Goal: Task Accomplishment & Management: Use online tool/utility

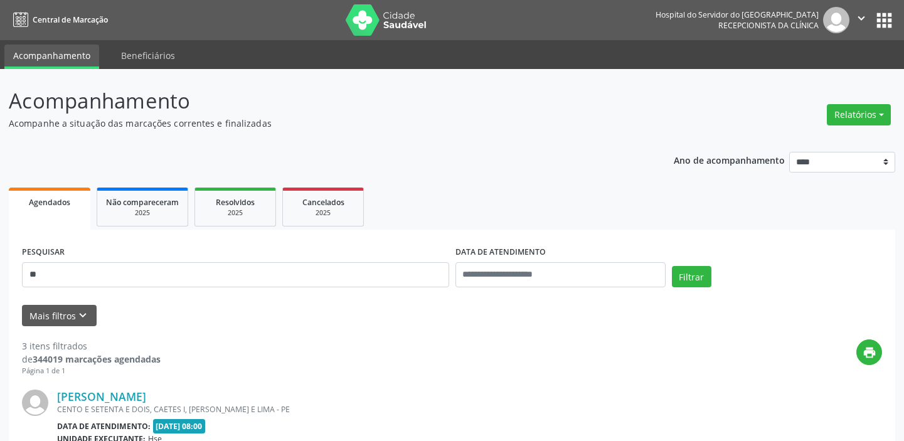
type input "*"
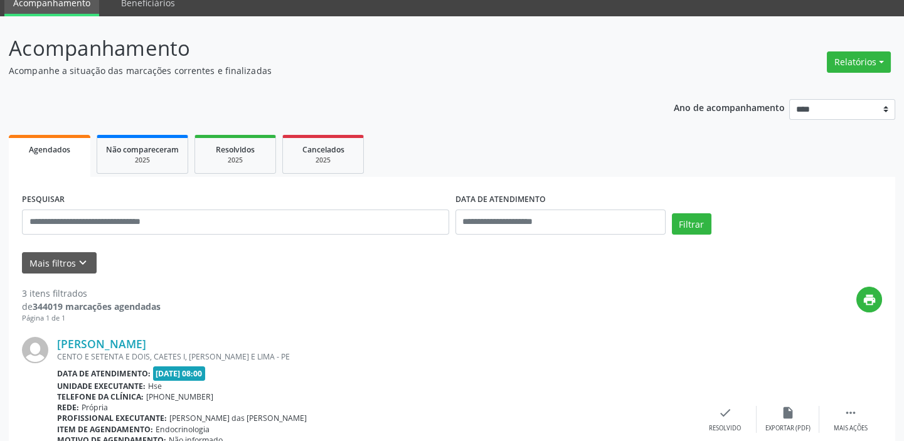
scroll to position [53, 0]
type input "**********"
click at [686, 221] on button "Filtrar" at bounding box center [692, 223] width 40 height 21
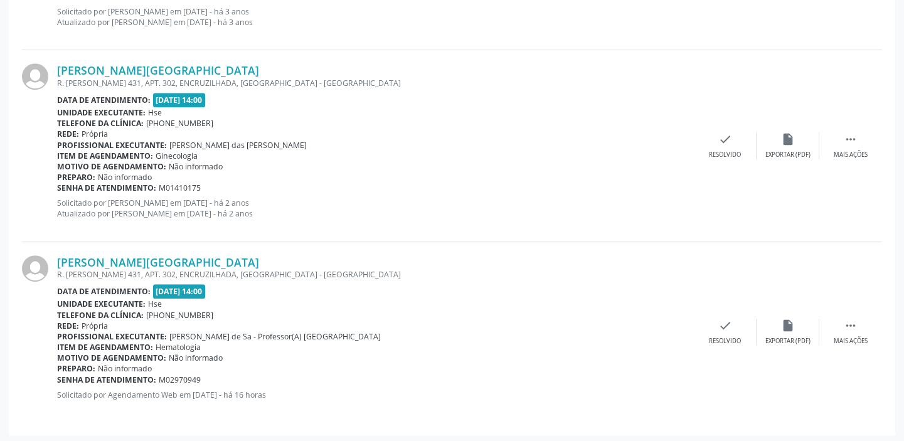
scroll to position [1285, 0]
click at [645, 117] on div "Telefone da clínica: (81) 31834500" at bounding box center [375, 122] width 637 height 11
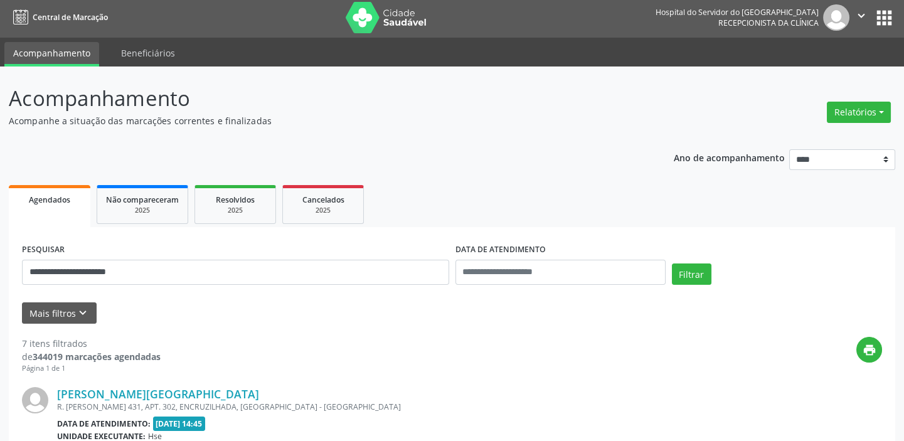
scroll to position [0, 0]
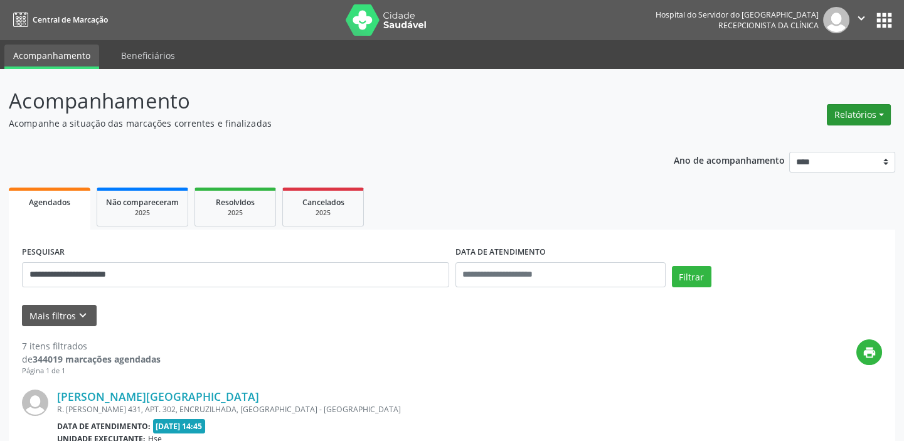
click at [885, 115] on button "Relatórios" at bounding box center [859, 114] width 64 height 21
click at [822, 140] on link "Agendamentos" at bounding box center [823, 141] width 135 height 18
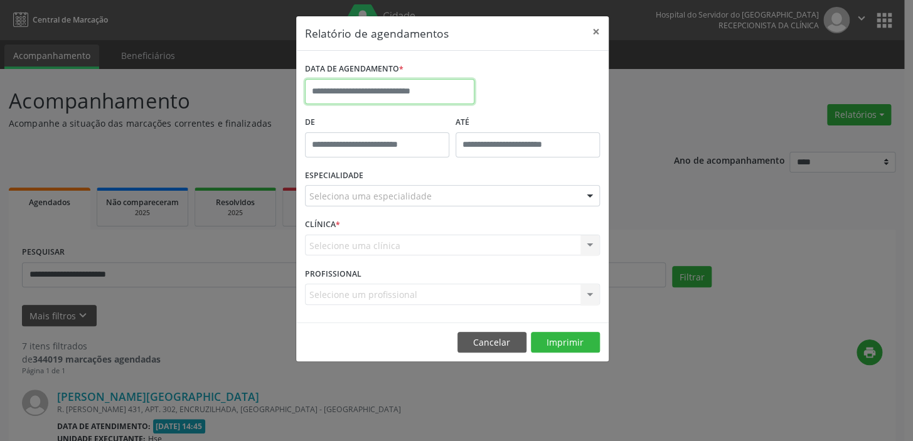
click at [378, 93] on input "text" at bounding box center [389, 91] width 169 height 25
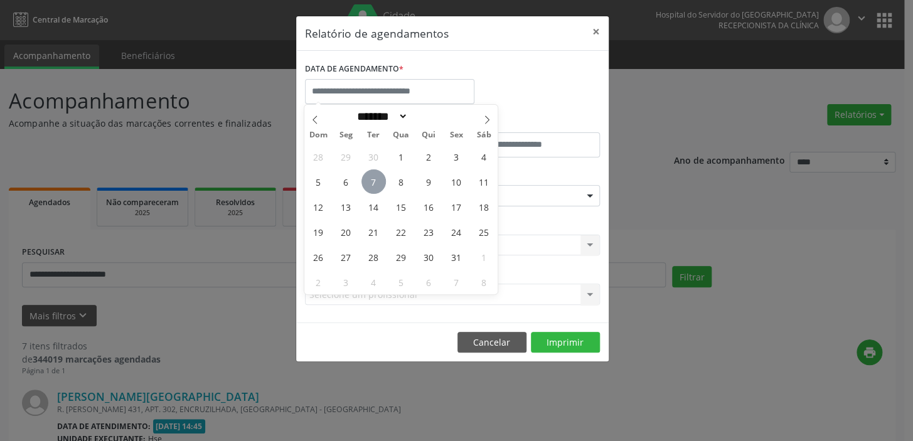
click at [372, 178] on span "7" at bounding box center [373, 181] width 24 height 24
type input "**********"
click at [372, 178] on span "7" at bounding box center [373, 181] width 24 height 24
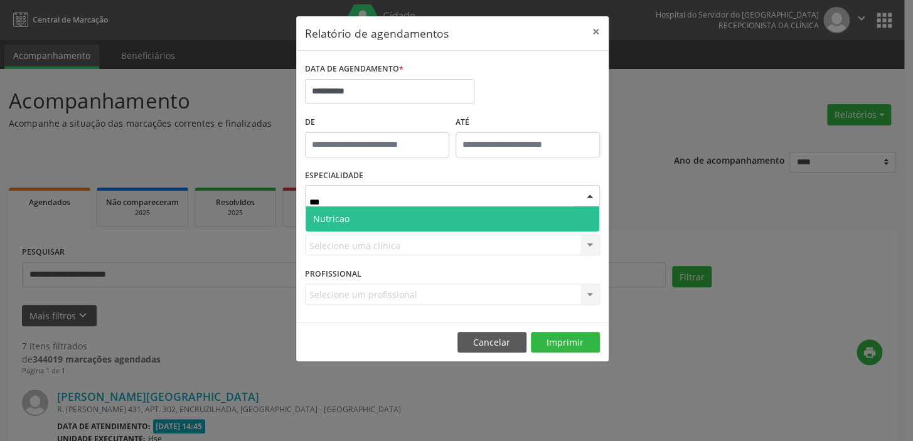
type input "****"
click at [408, 214] on span "Nutricao" at bounding box center [452, 218] width 294 height 25
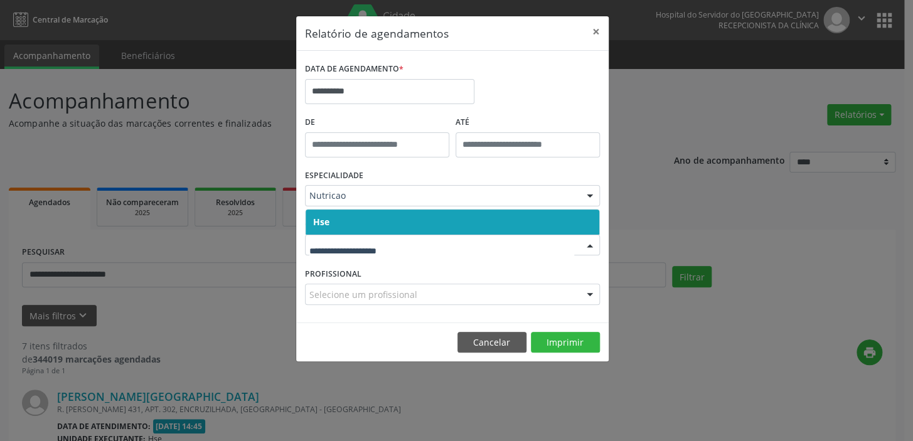
click at [374, 218] on span "Hse" at bounding box center [452, 221] width 294 height 25
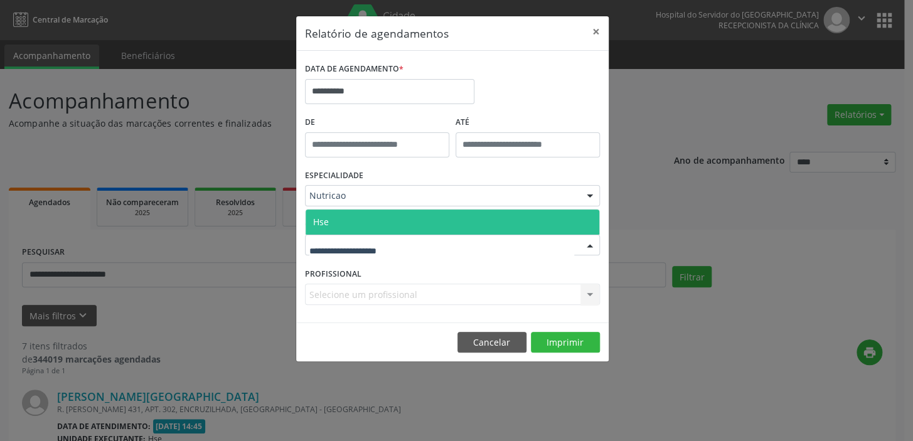
click at [368, 220] on span "Hse" at bounding box center [452, 221] width 294 height 25
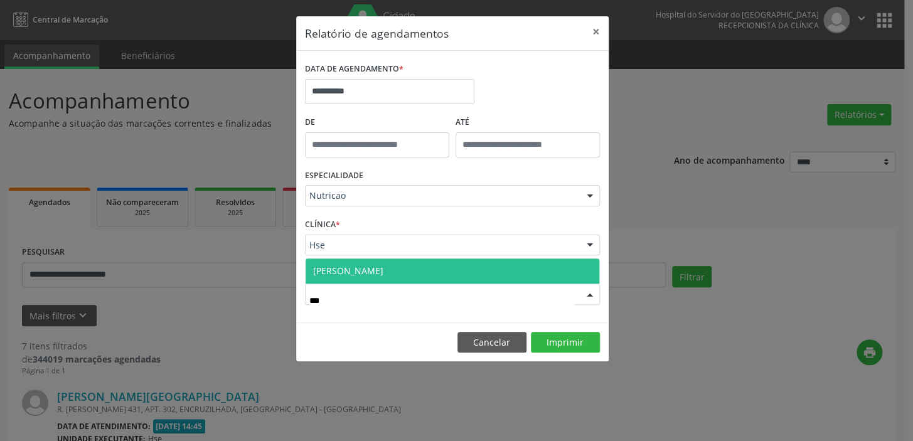
type input "****"
click at [396, 269] on span "[PERSON_NAME]" at bounding box center [452, 270] width 294 height 25
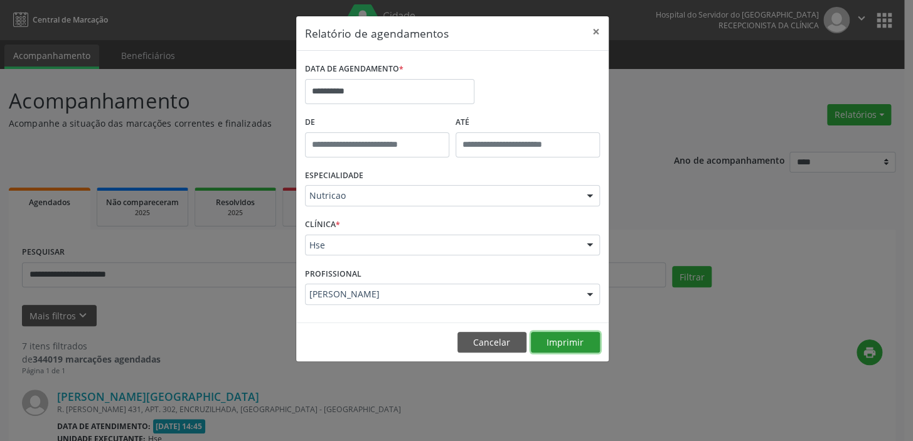
click at [570, 342] on button "Imprimir" at bounding box center [565, 342] width 69 height 21
click at [595, 29] on button "×" at bounding box center [595, 31] width 25 height 31
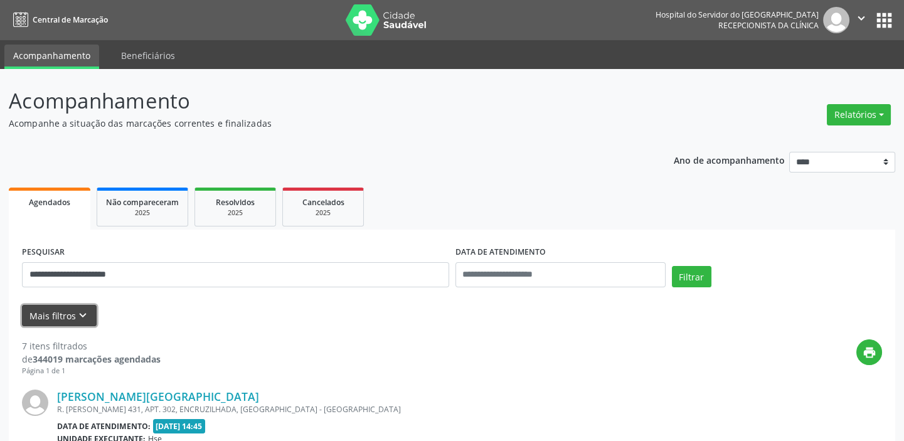
click at [87, 316] on icon "keyboard_arrow_down" at bounding box center [83, 316] width 14 height 14
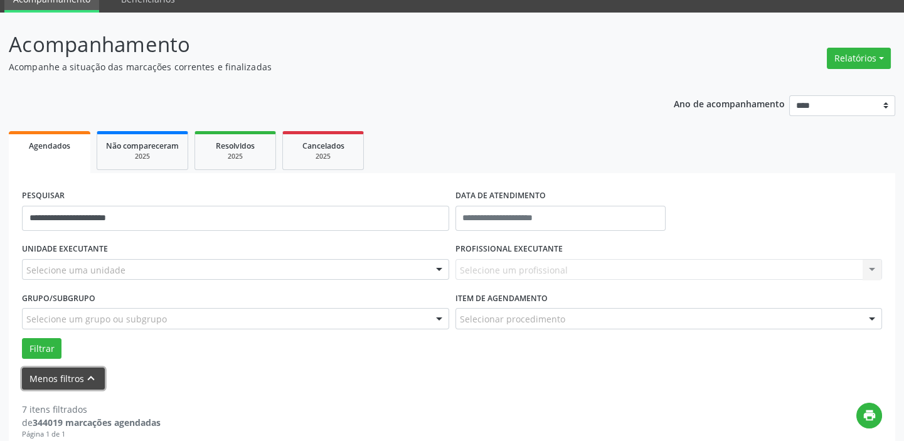
scroll to position [114, 0]
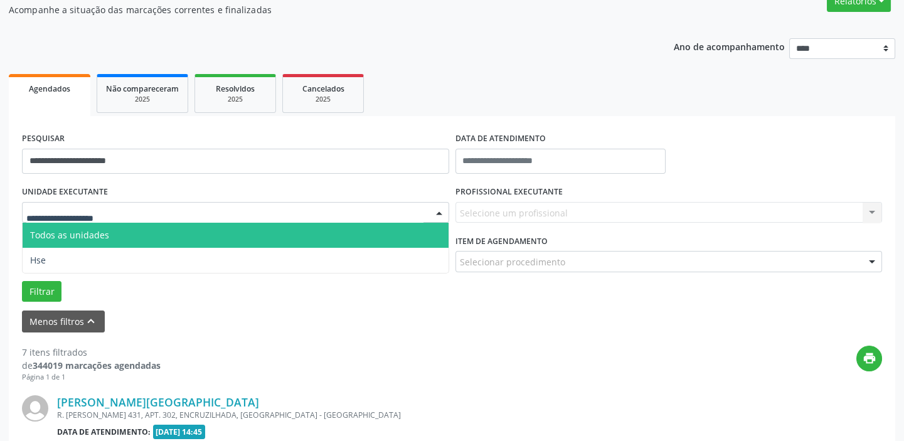
click at [138, 207] on div at bounding box center [235, 212] width 427 height 21
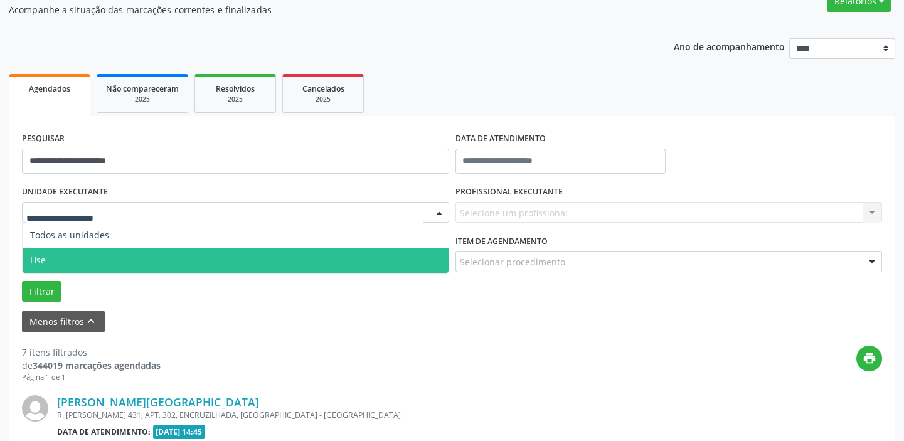
click at [124, 257] on span "Hse" at bounding box center [236, 260] width 426 height 25
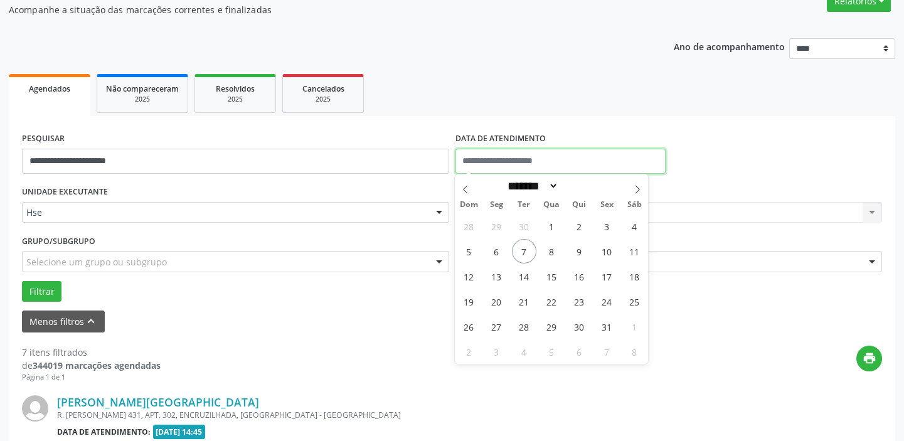
click at [558, 159] on input "text" at bounding box center [560, 161] width 210 height 25
click at [522, 247] on span "7" at bounding box center [524, 251] width 24 height 24
type input "**********"
click at [522, 247] on span "7" at bounding box center [524, 251] width 24 height 24
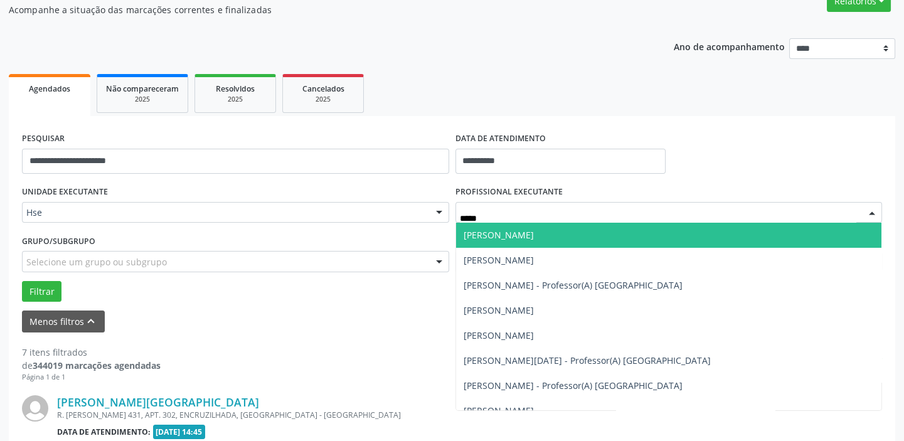
type input "******"
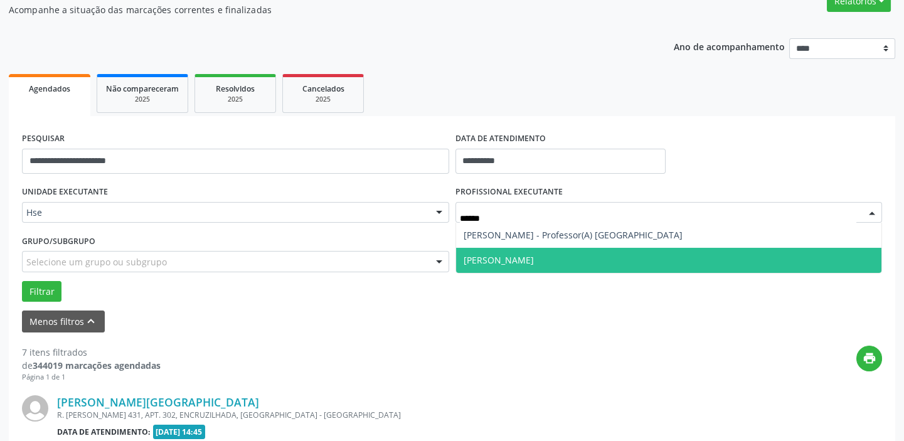
click at [573, 258] on span "[PERSON_NAME]" at bounding box center [669, 260] width 426 height 25
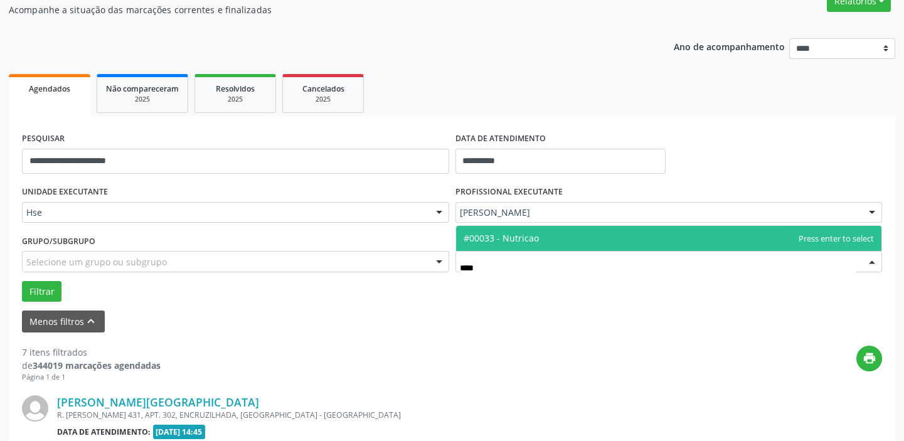
type input "*****"
click at [572, 236] on span "#00033 - Nutricao" at bounding box center [669, 238] width 426 height 25
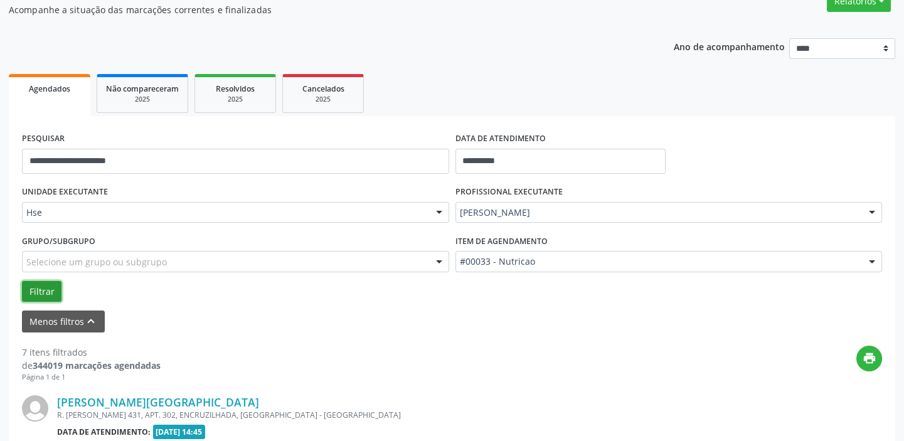
click at [39, 292] on button "Filtrar" at bounding box center [42, 291] width 40 height 21
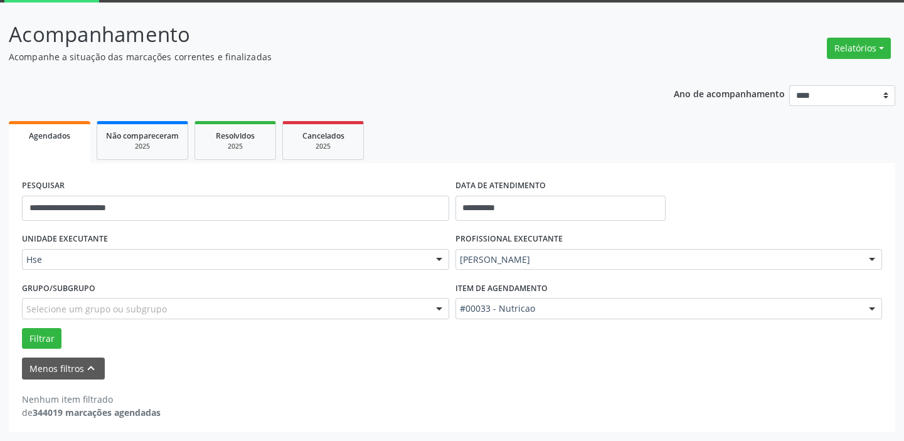
scroll to position [65, 0]
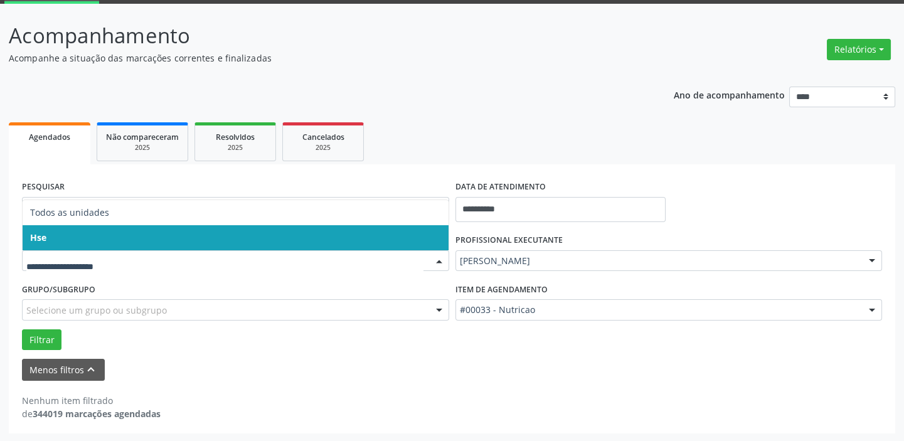
click at [105, 238] on span "Hse" at bounding box center [236, 237] width 426 height 25
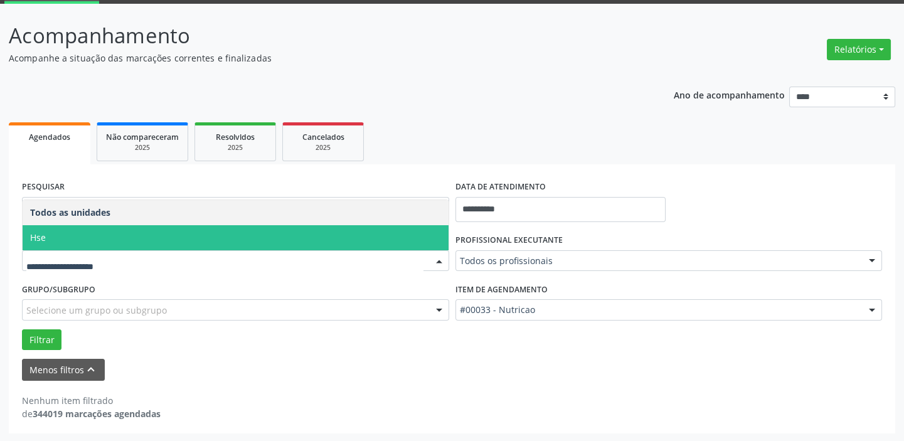
click at [107, 236] on span "Hse" at bounding box center [236, 237] width 426 height 25
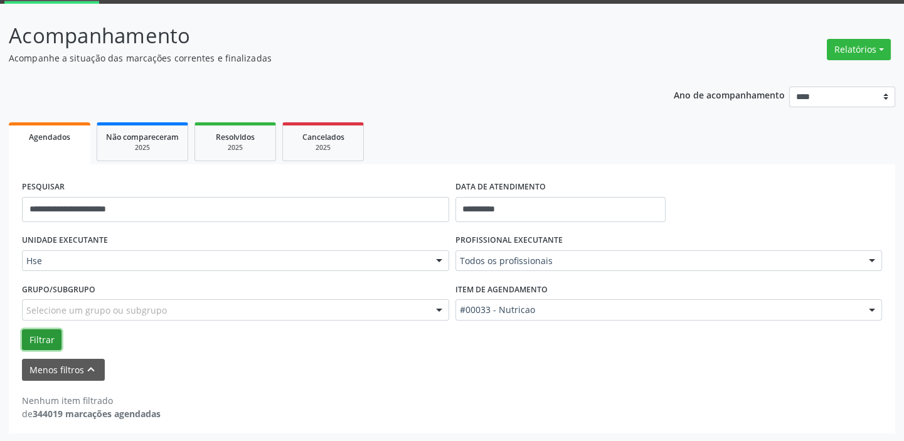
click at [41, 335] on button "Filtrar" at bounding box center [42, 339] width 40 height 21
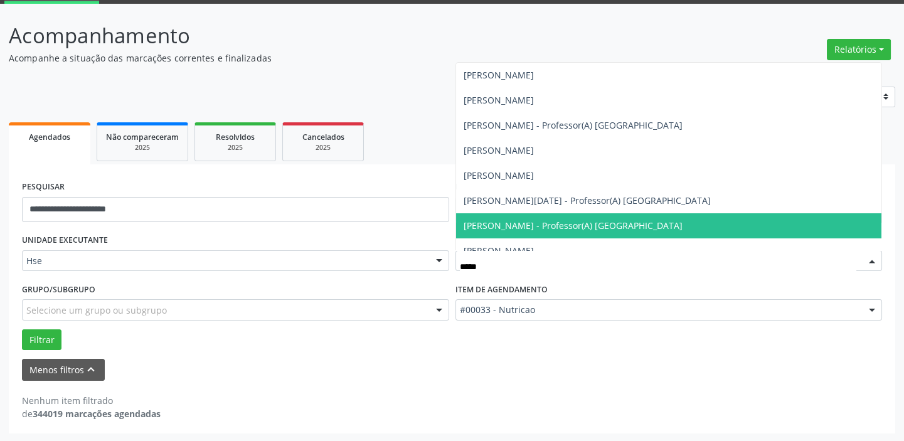
type input "******"
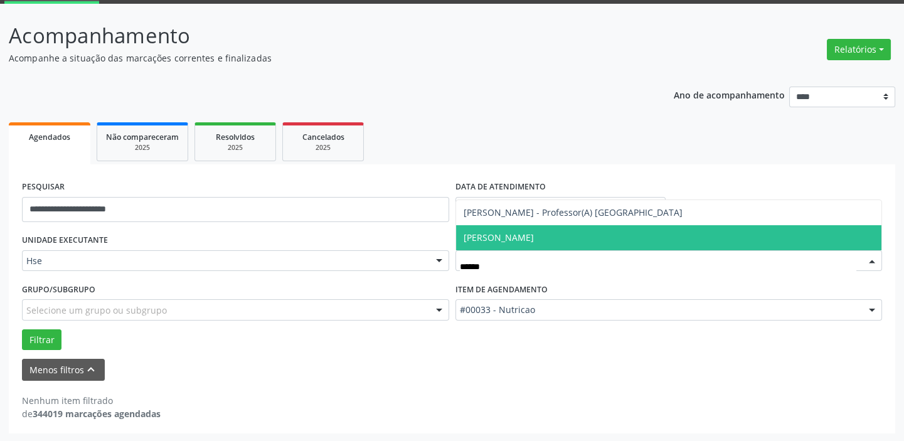
click at [522, 237] on span "[PERSON_NAME]" at bounding box center [669, 237] width 426 height 25
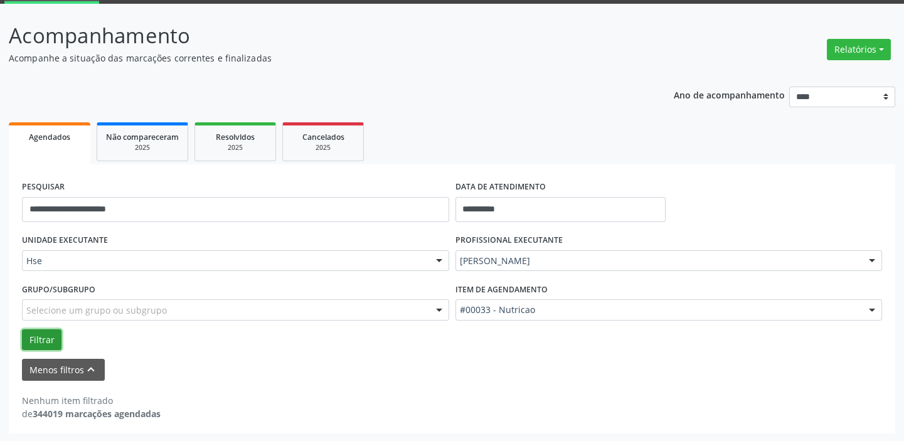
click at [39, 339] on button "Filtrar" at bounding box center [42, 339] width 40 height 21
click at [516, 214] on input "**********" at bounding box center [560, 209] width 210 height 25
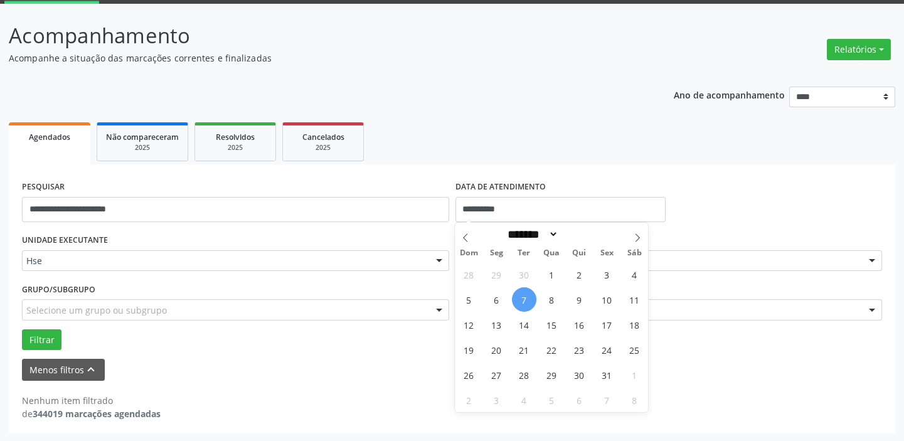
click at [520, 301] on span "7" at bounding box center [524, 299] width 24 height 24
type input "**********"
click at [520, 301] on span "7" at bounding box center [524, 299] width 24 height 24
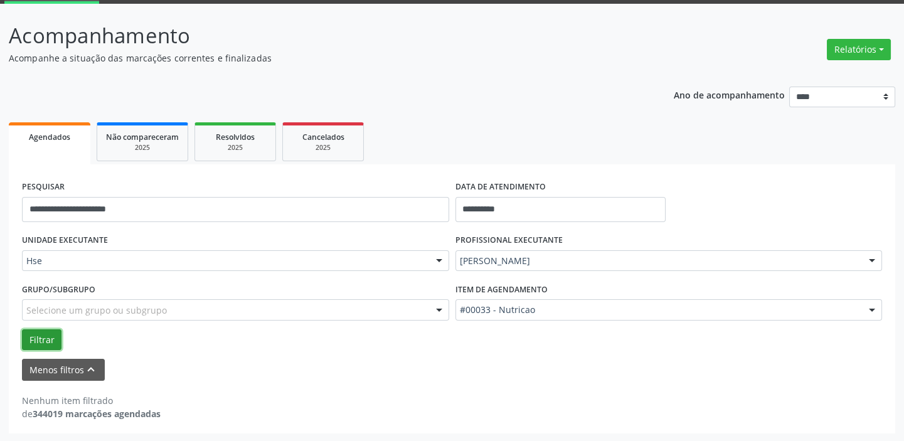
click at [46, 342] on button "Filtrar" at bounding box center [42, 339] width 40 height 21
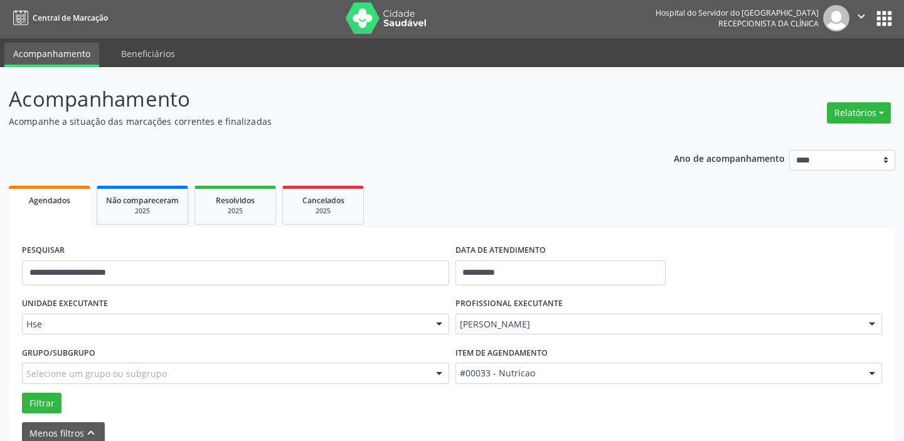
scroll to position [0, 0]
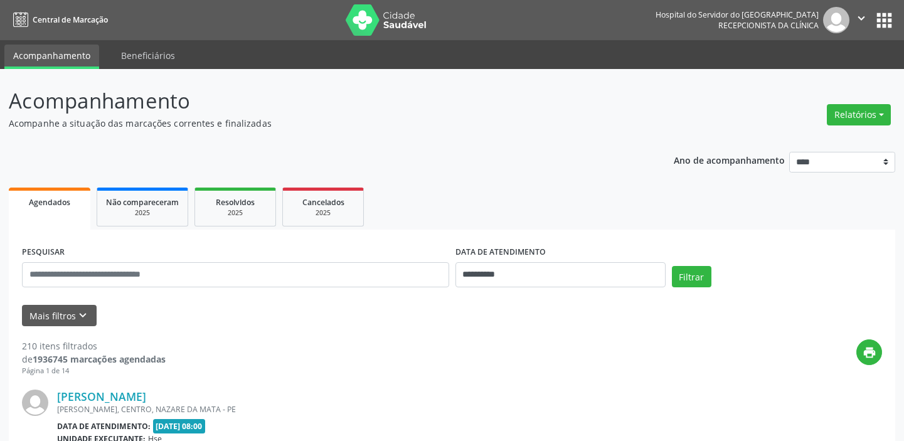
select select "*"
click at [82, 310] on icon "keyboard_arrow_down" at bounding box center [83, 316] width 14 height 14
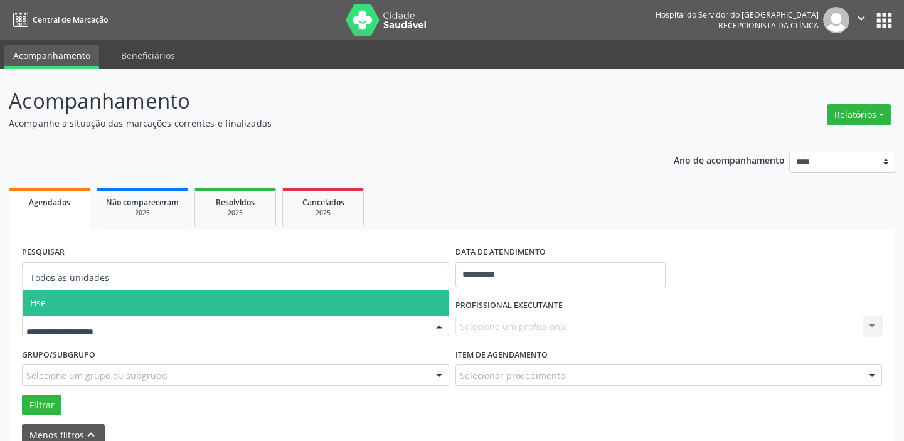
click at [113, 305] on span "Hse" at bounding box center [236, 302] width 426 height 25
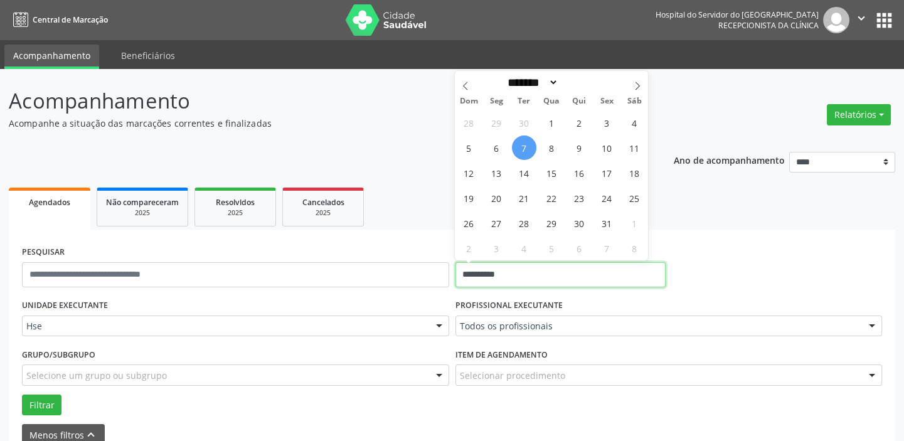
click at [522, 269] on input "**********" at bounding box center [560, 274] width 210 height 25
click at [527, 139] on span "7" at bounding box center [524, 147] width 24 height 24
type input "**********"
click at [527, 139] on span "7" at bounding box center [524, 147] width 24 height 24
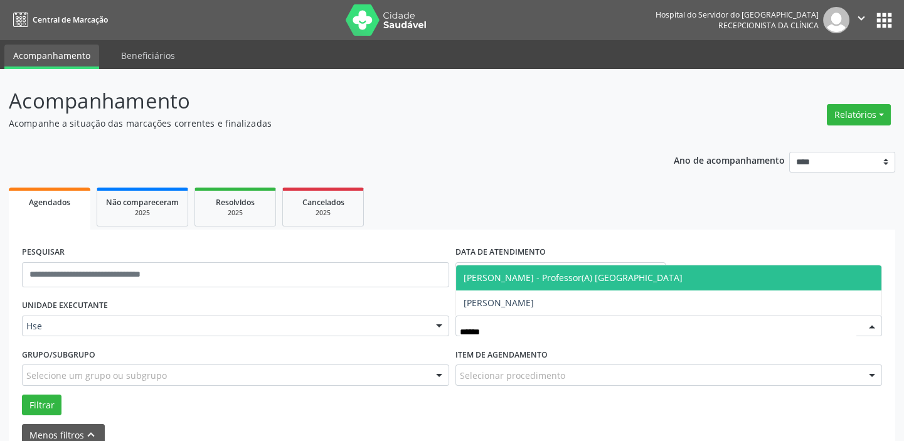
type input "*******"
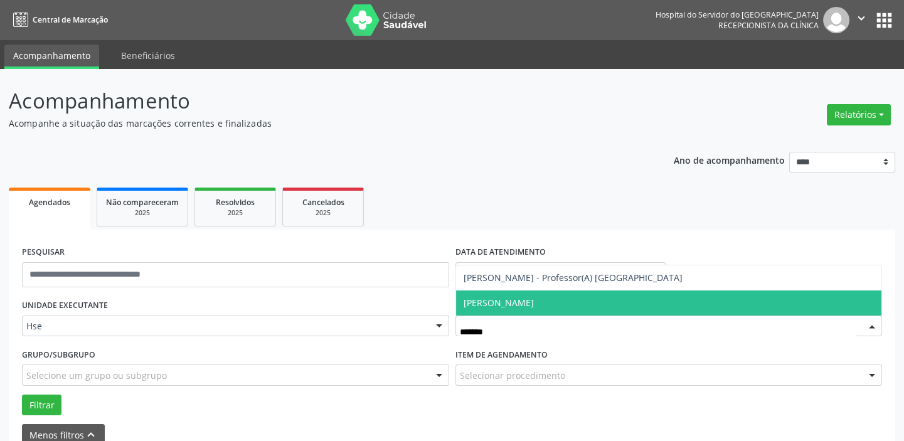
click at [565, 300] on span "[PERSON_NAME]" at bounding box center [669, 302] width 426 height 25
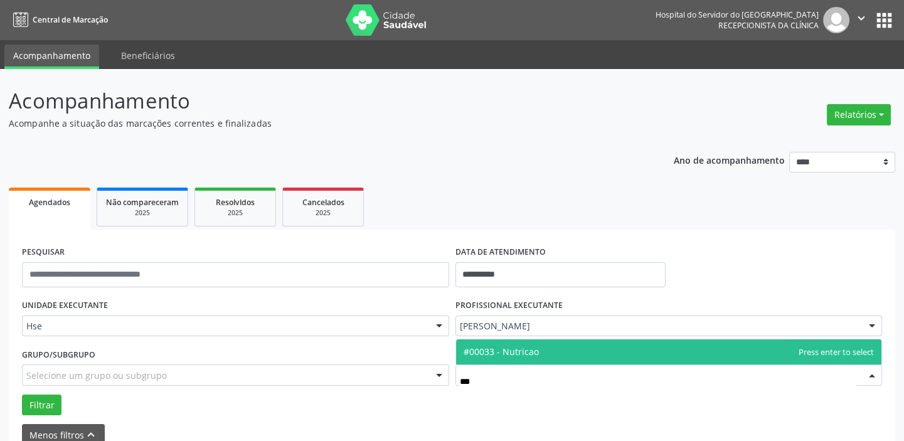
type input "****"
click at [553, 351] on span "#00033 - Nutricao" at bounding box center [669, 351] width 426 height 25
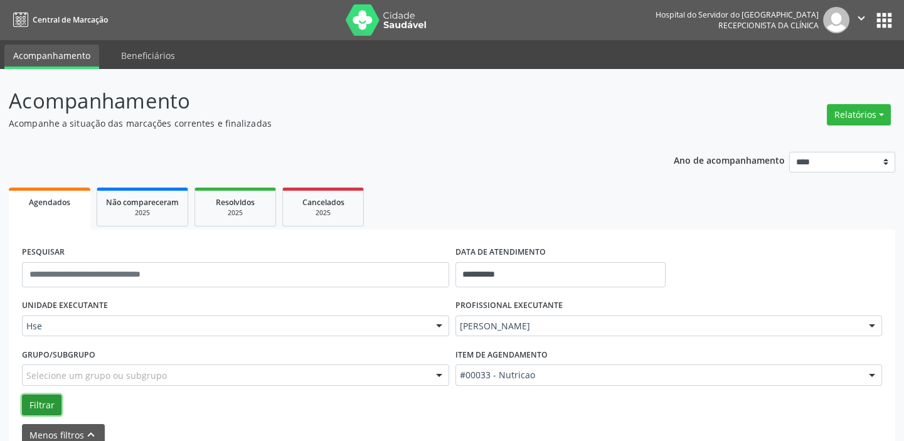
click at [45, 399] on button "Filtrar" at bounding box center [42, 405] width 40 height 21
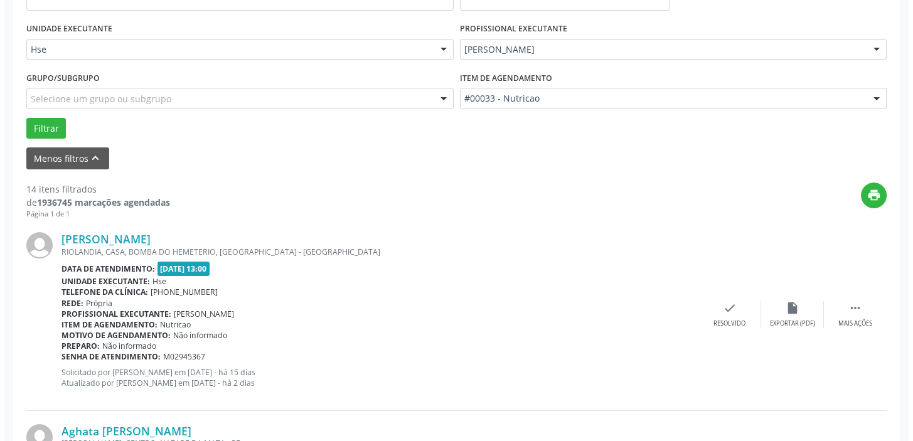
scroll to position [285, 0]
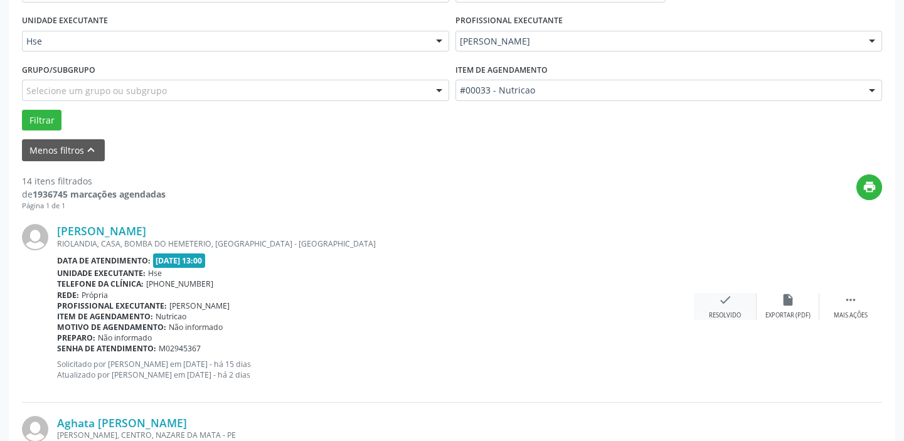
click at [721, 302] on icon "check" at bounding box center [725, 300] width 14 height 14
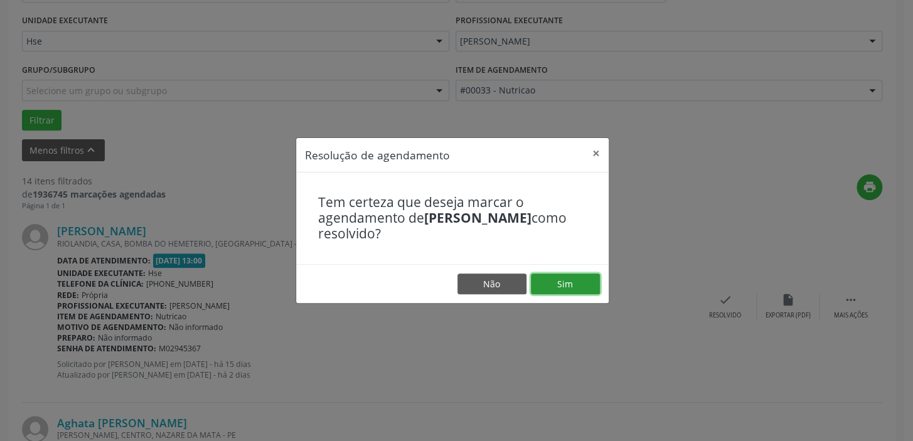
click at [575, 280] on button "Sim" at bounding box center [565, 283] width 69 height 21
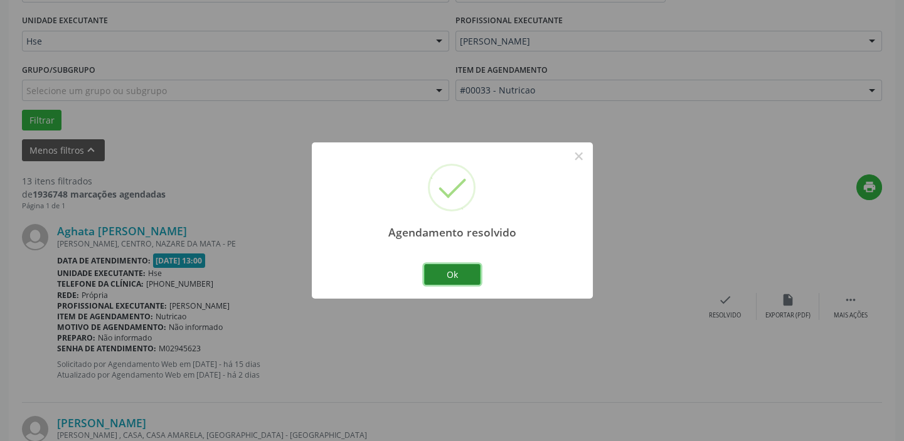
click at [445, 268] on button "Ok" at bounding box center [452, 274] width 56 height 21
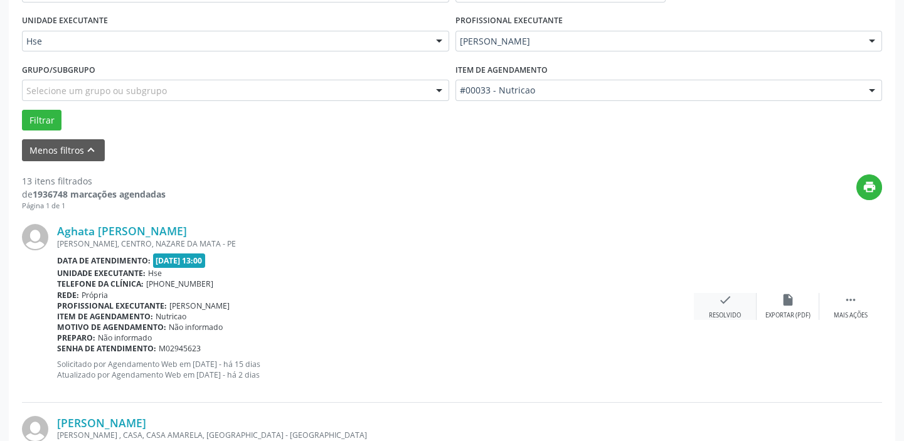
click at [742, 304] on div "check Resolvido" at bounding box center [725, 306] width 63 height 27
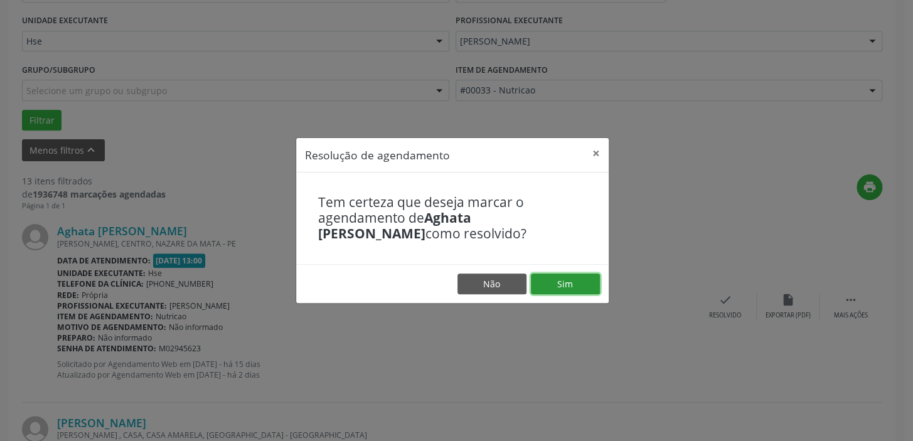
click at [560, 281] on button "Sim" at bounding box center [565, 283] width 69 height 21
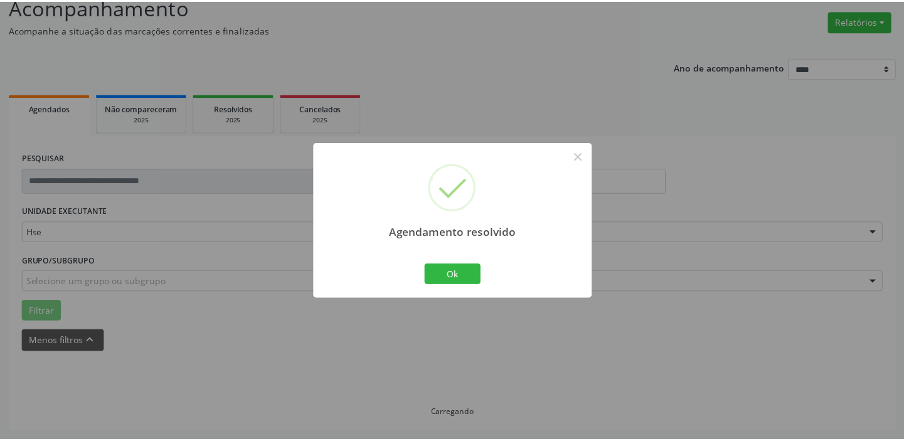
scroll to position [93, 0]
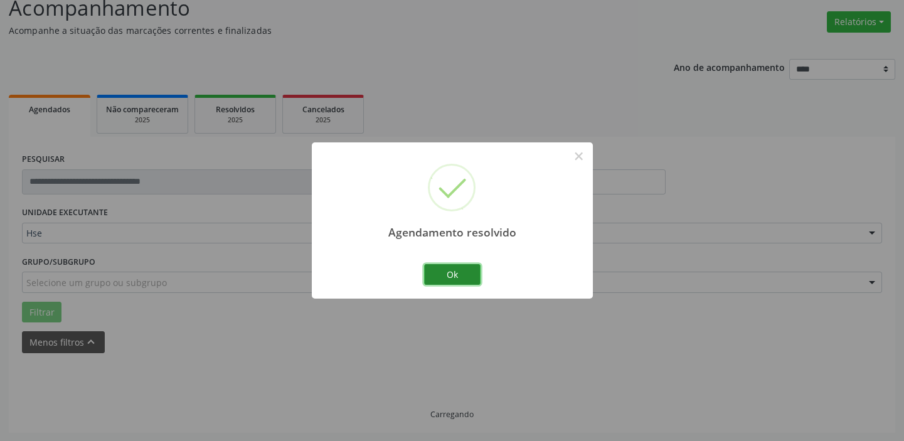
click at [440, 268] on button "Ok" at bounding box center [452, 274] width 56 height 21
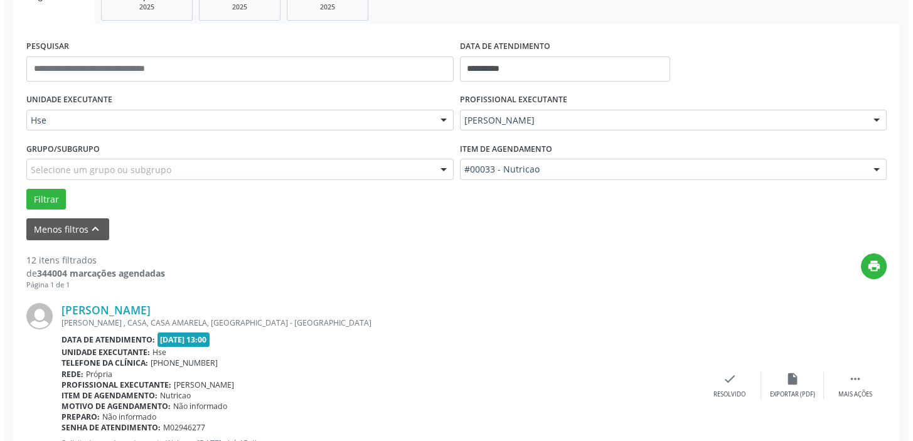
scroll to position [263, 0]
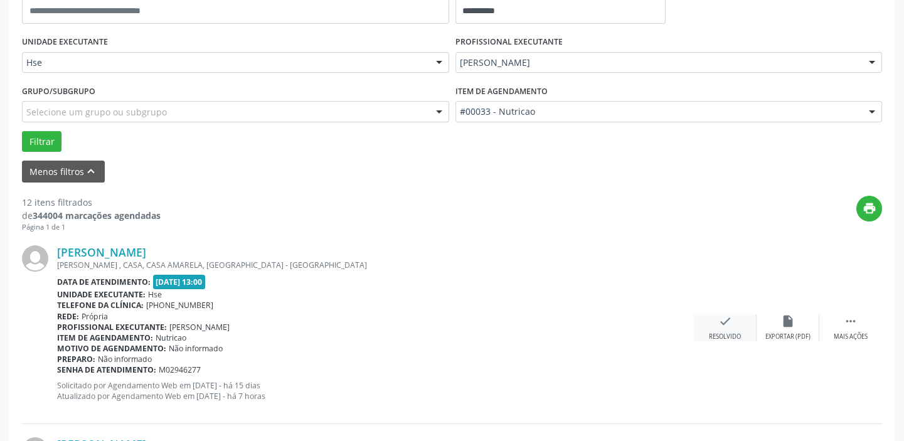
click at [726, 317] on icon "check" at bounding box center [725, 321] width 14 height 14
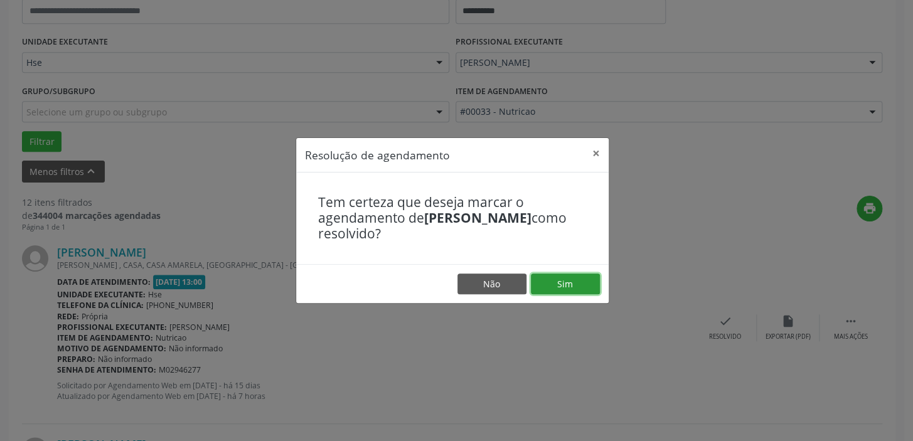
click at [574, 282] on button "Sim" at bounding box center [565, 283] width 69 height 21
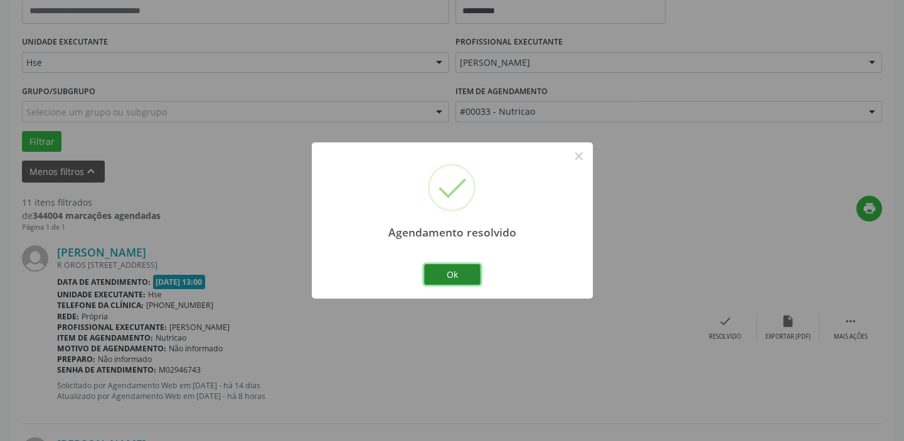
click at [458, 272] on button "Ok" at bounding box center [452, 274] width 56 height 21
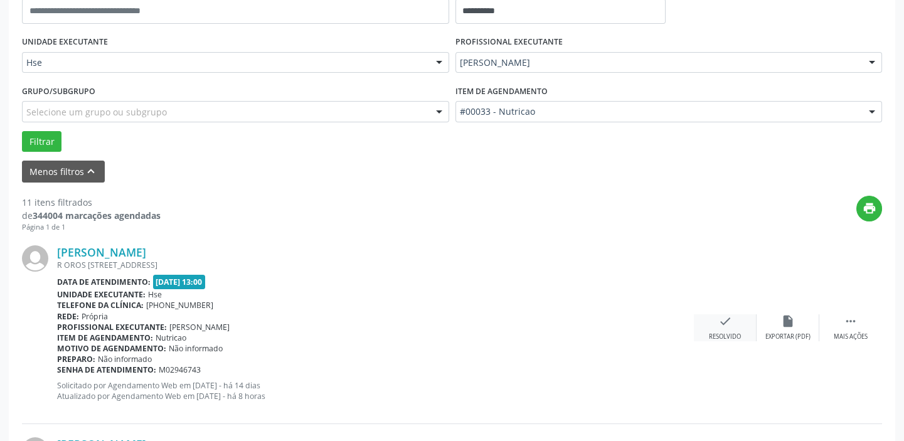
click at [723, 316] on icon "check" at bounding box center [725, 321] width 14 height 14
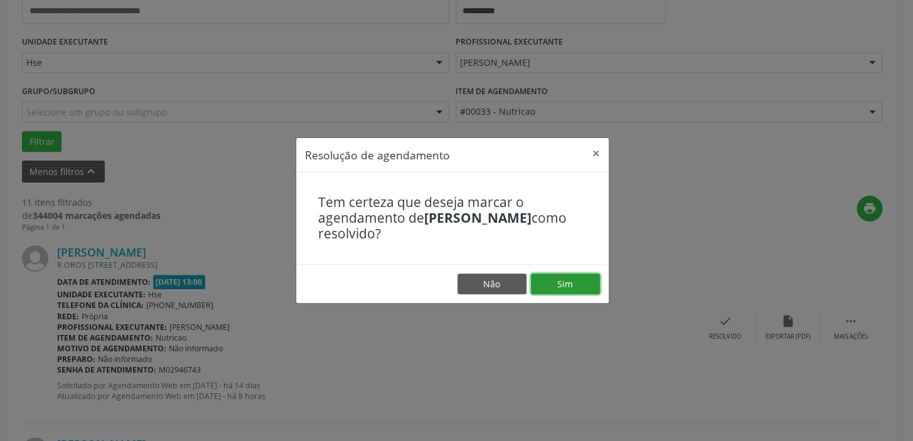
click at [569, 278] on button "Sim" at bounding box center [565, 283] width 69 height 21
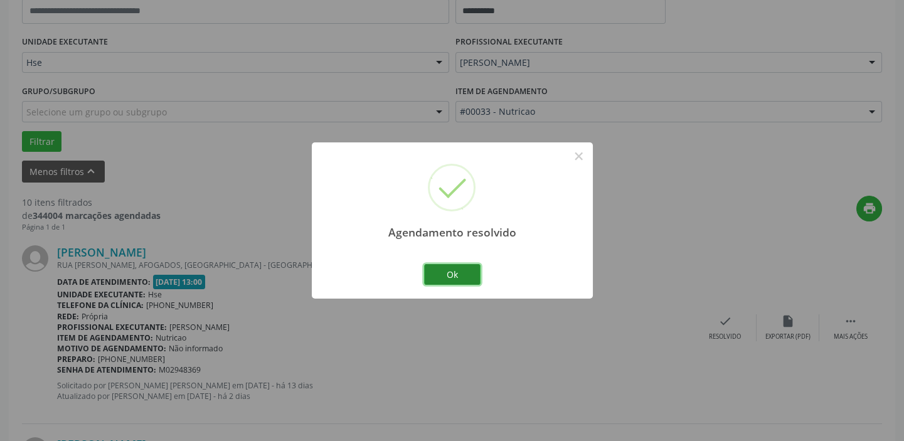
click at [440, 269] on button "Ok" at bounding box center [452, 274] width 56 height 21
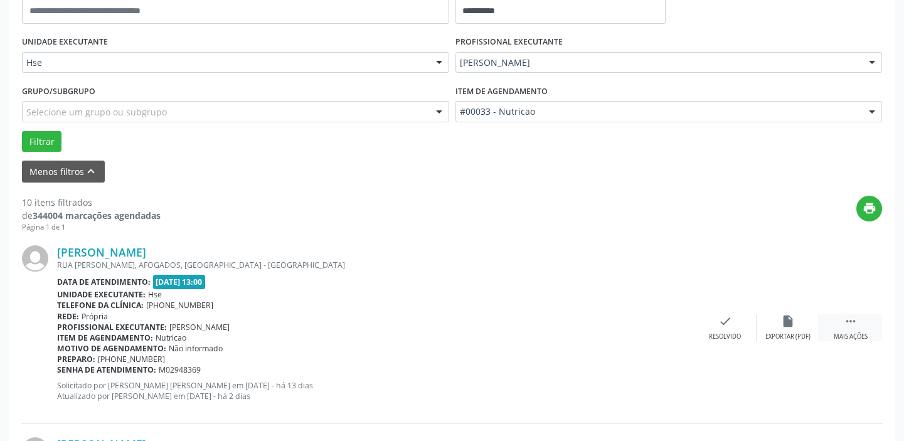
click at [849, 321] on icon "" at bounding box center [851, 321] width 14 height 14
click at [793, 319] on icon "alarm_off" at bounding box center [788, 321] width 14 height 14
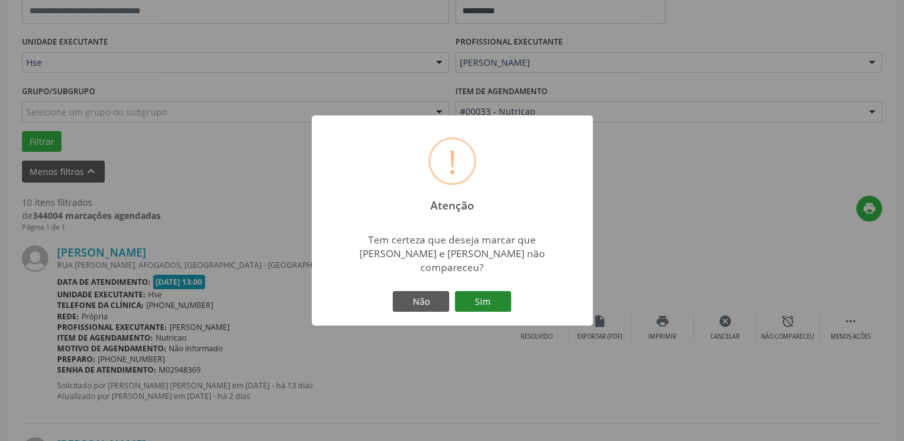
click at [488, 293] on button "Sim" at bounding box center [483, 301] width 56 height 21
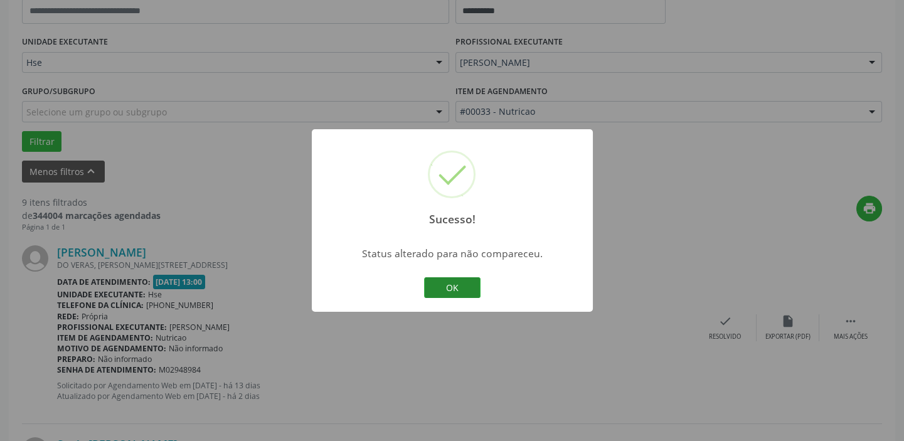
click at [455, 289] on button "OK" at bounding box center [452, 287] width 56 height 21
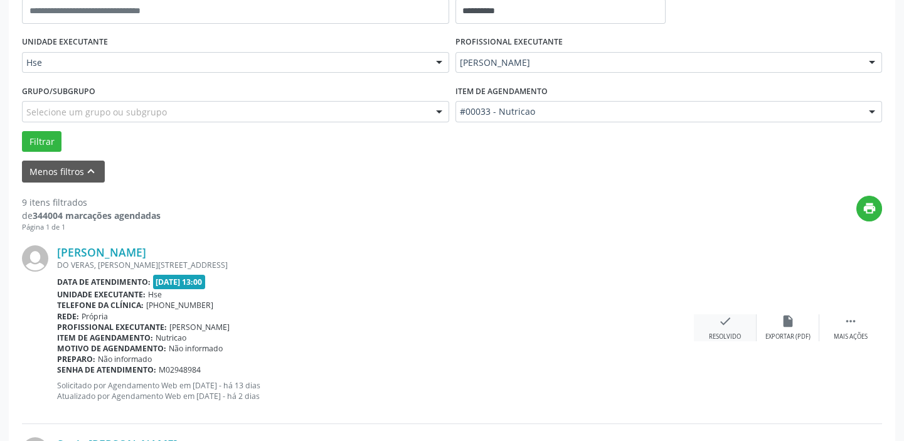
click at [721, 318] on icon "check" at bounding box center [725, 321] width 14 height 14
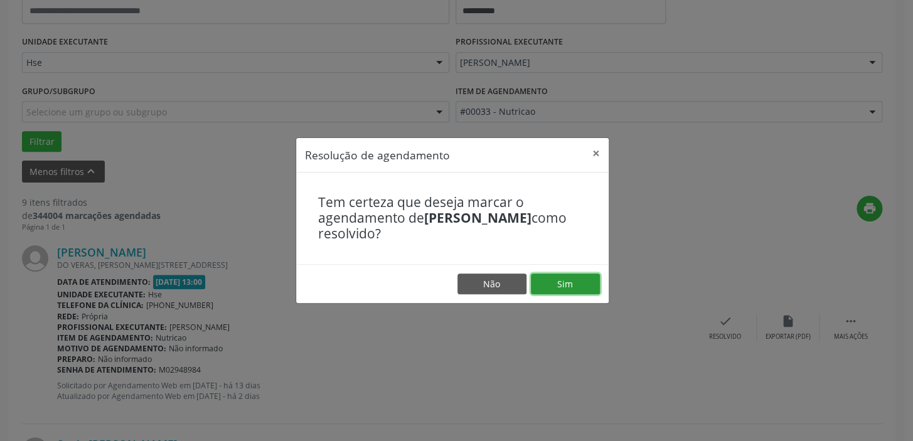
click at [549, 281] on button "Sim" at bounding box center [565, 283] width 69 height 21
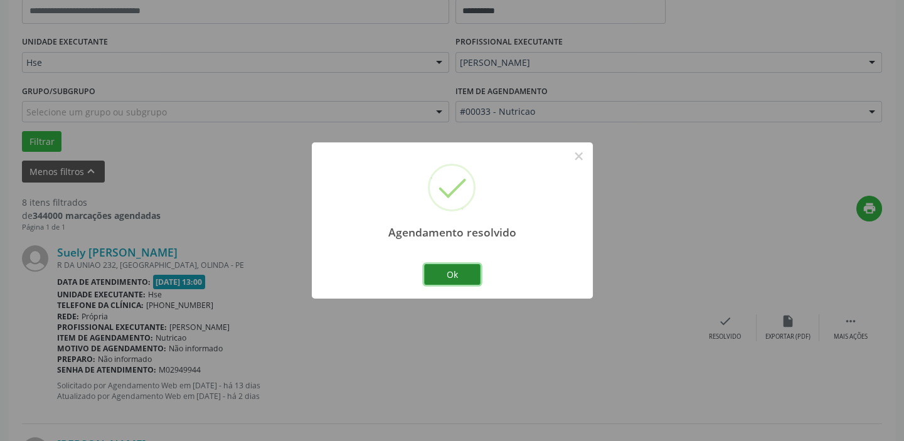
click at [456, 277] on button "Ok" at bounding box center [452, 274] width 56 height 21
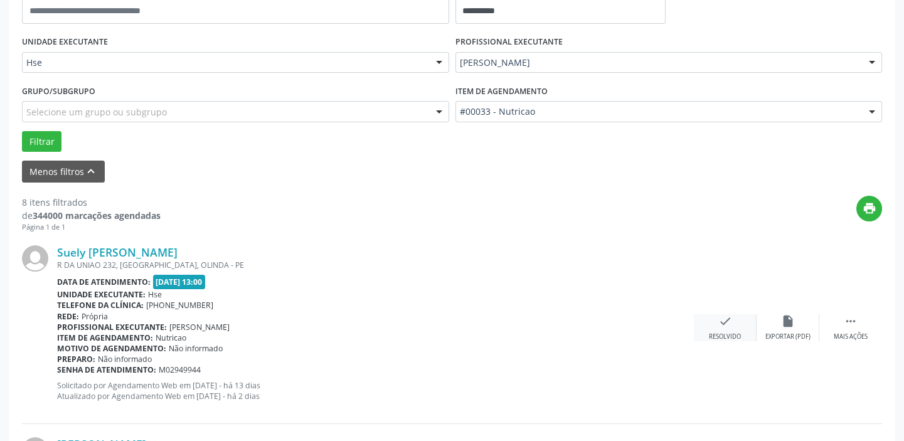
click at [729, 325] on icon "check" at bounding box center [725, 321] width 14 height 14
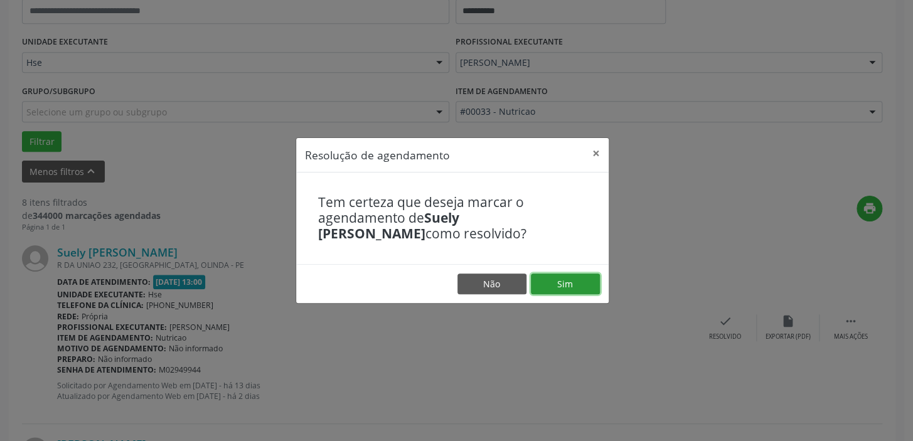
click at [559, 275] on button "Sim" at bounding box center [565, 283] width 69 height 21
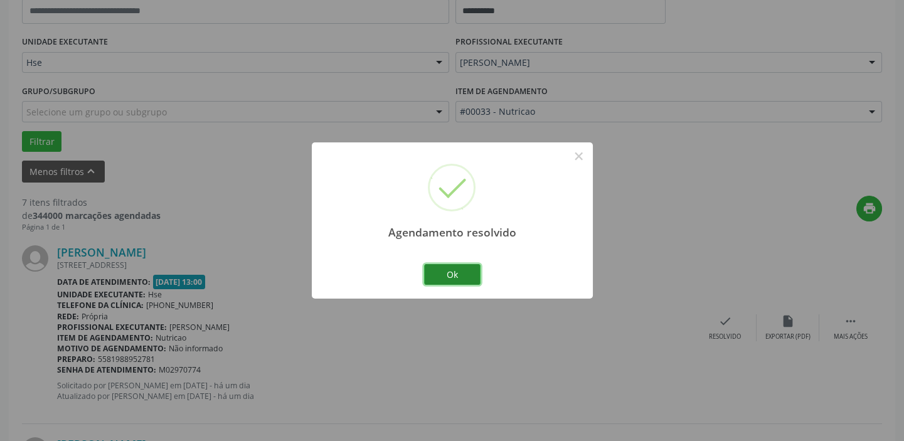
click at [450, 275] on button "Ok" at bounding box center [452, 274] width 56 height 21
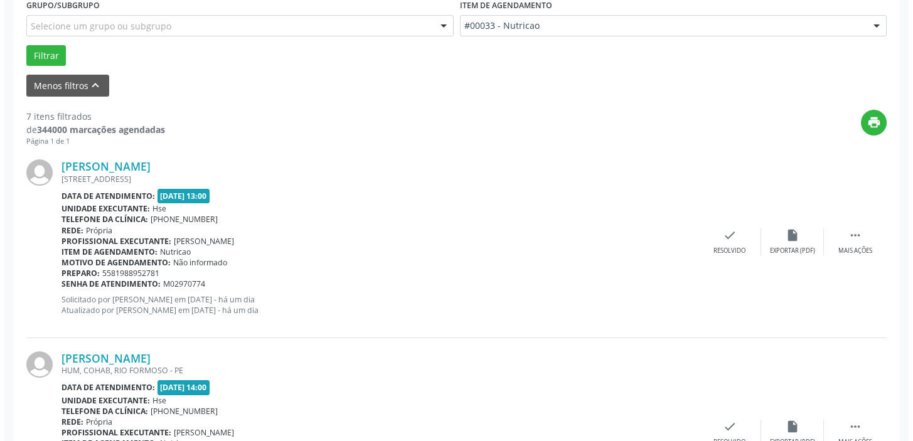
scroll to position [378, 0]
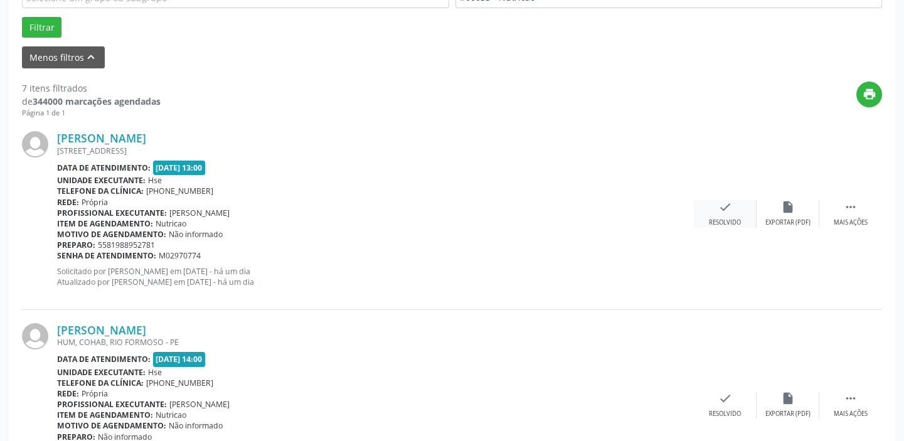
click at [709, 209] on div "check Resolvido" at bounding box center [725, 213] width 63 height 27
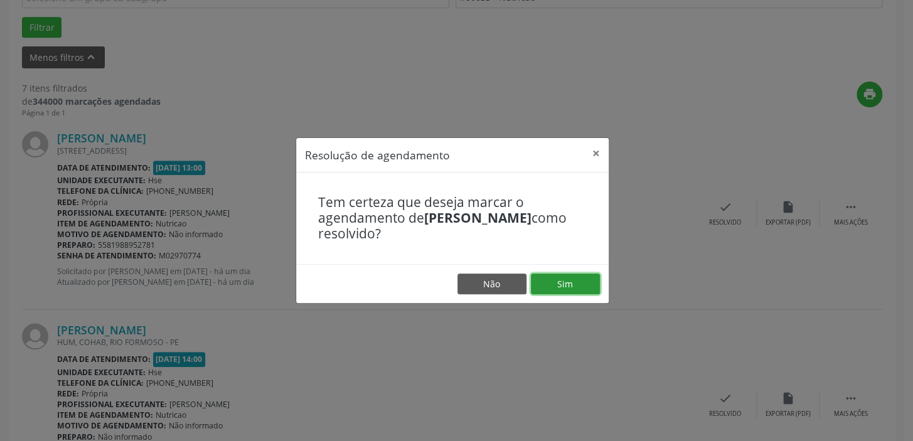
click at [562, 288] on button "Sim" at bounding box center [565, 283] width 69 height 21
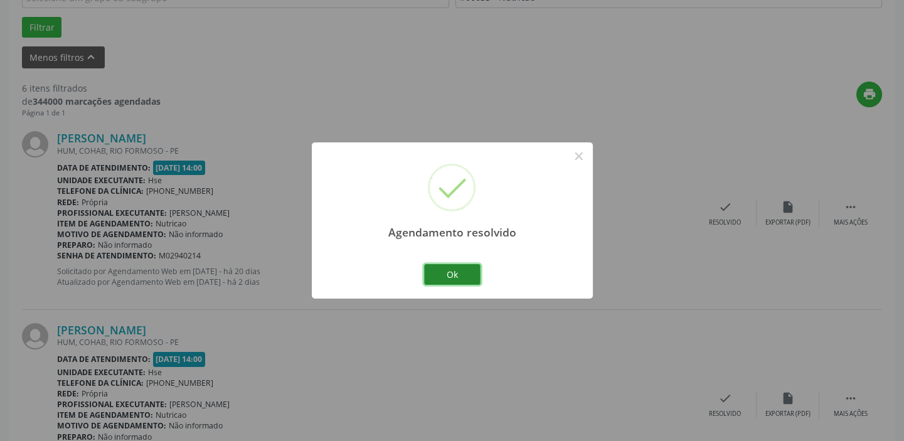
click at [470, 274] on button "Ok" at bounding box center [452, 274] width 56 height 21
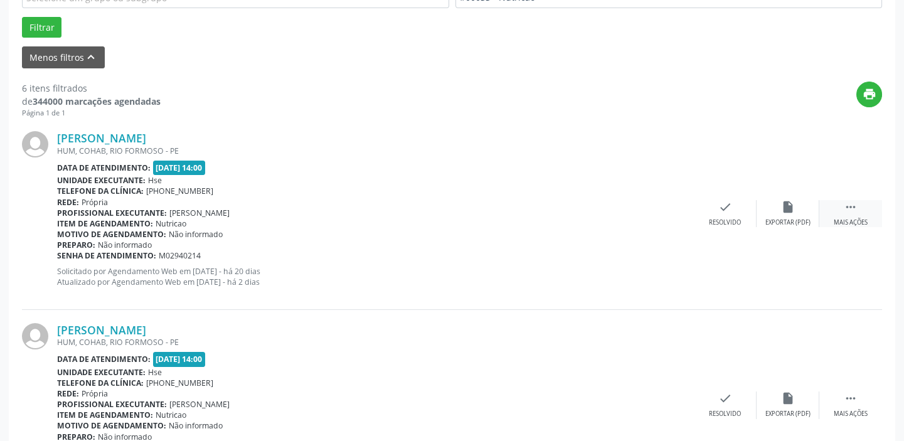
click at [851, 216] on div " Mais ações" at bounding box center [850, 213] width 63 height 27
click at [797, 200] on div "alarm_off Não compareceu" at bounding box center [787, 213] width 63 height 27
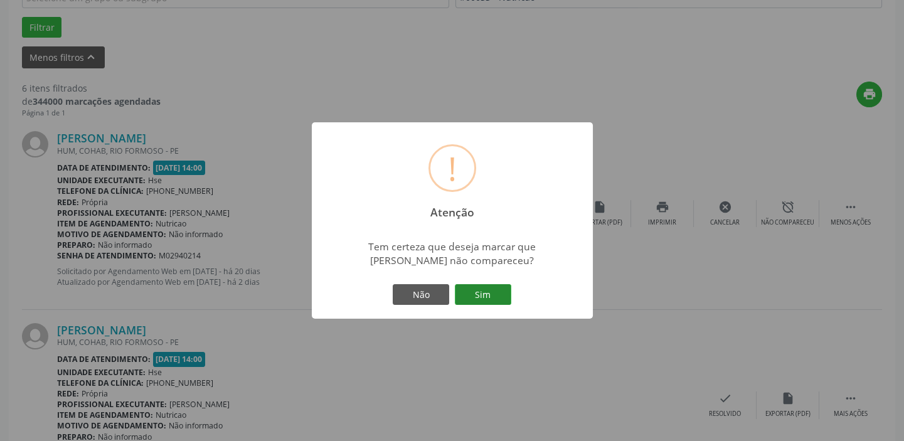
click at [491, 300] on button "Sim" at bounding box center [483, 294] width 56 height 21
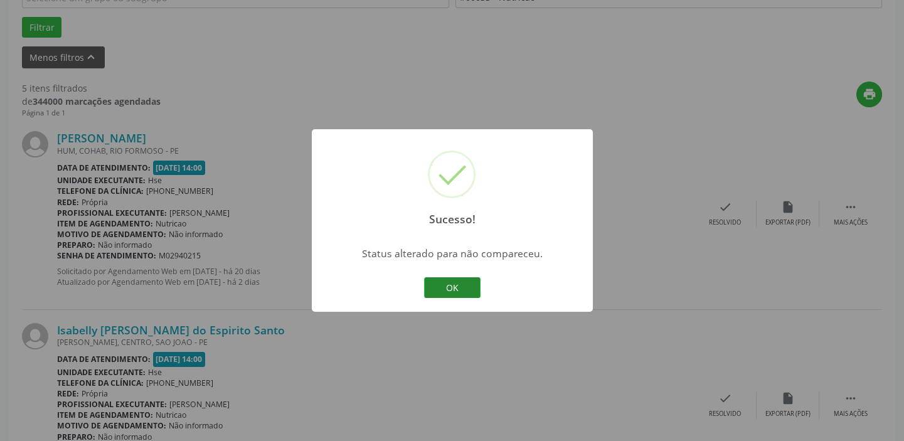
click at [462, 286] on button "OK" at bounding box center [452, 287] width 56 height 21
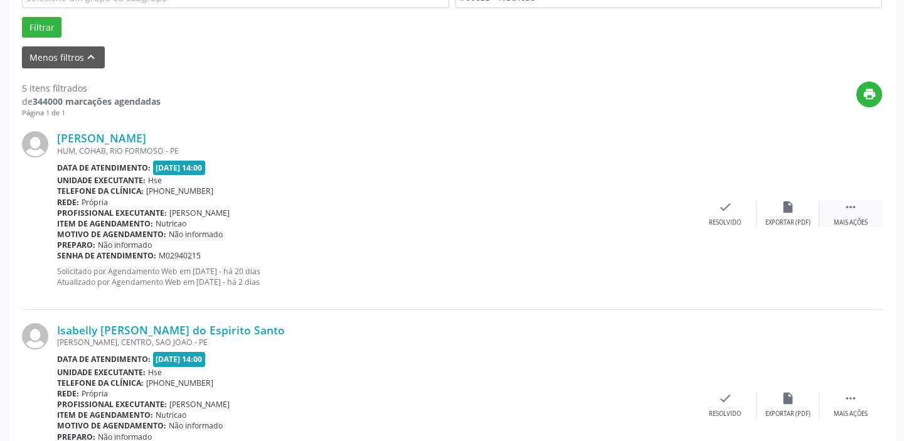
click at [844, 209] on icon "" at bounding box center [851, 207] width 14 height 14
click at [787, 220] on div "Não compareceu" at bounding box center [787, 222] width 53 height 9
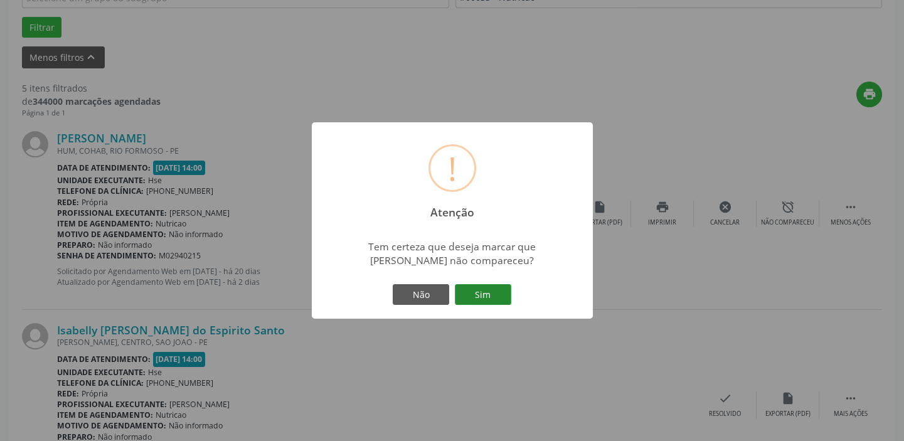
click at [496, 298] on button "Sim" at bounding box center [483, 294] width 56 height 21
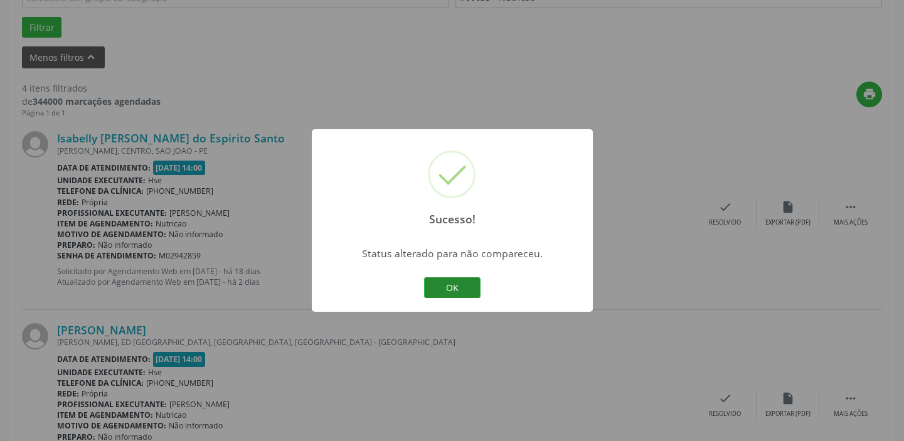
click at [462, 289] on button "OK" at bounding box center [452, 287] width 56 height 21
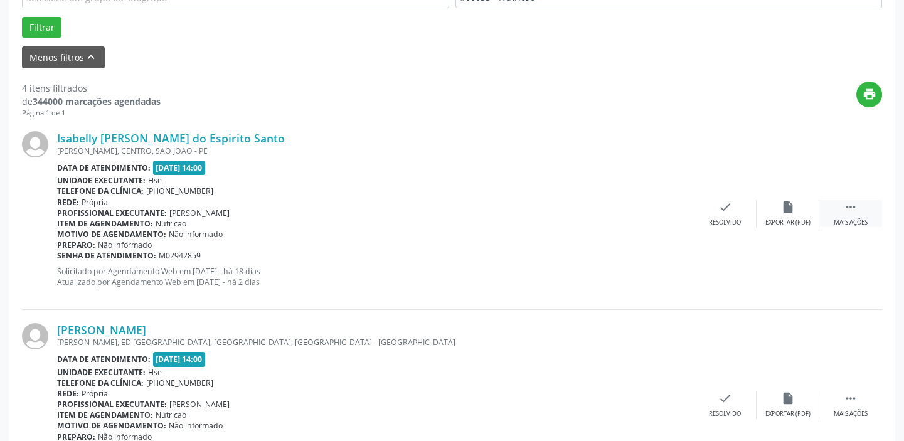
click at [849, 209] on icon "" at bounding box center [851, 207] width 14 height 14
click at [793, 211] on icon "alarm_off" at bounding box center [788, 207] width 14 height 14
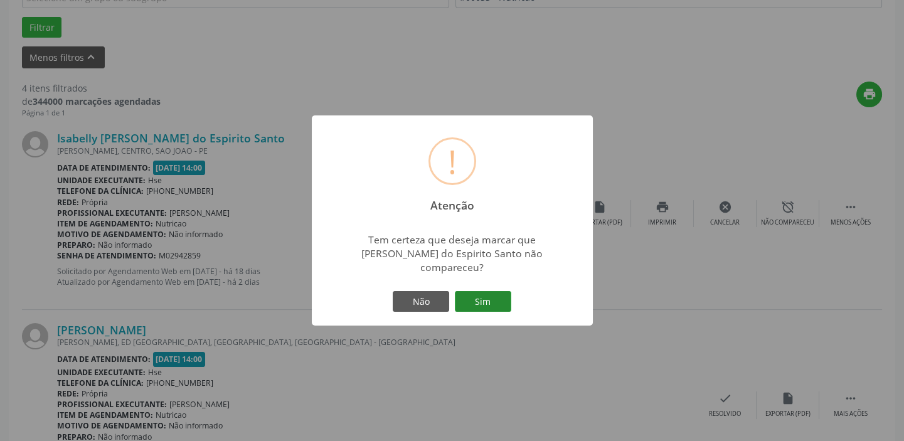
click at [489, 293] on button "Sim" at bounding box center [483, 301] width 56 height 21
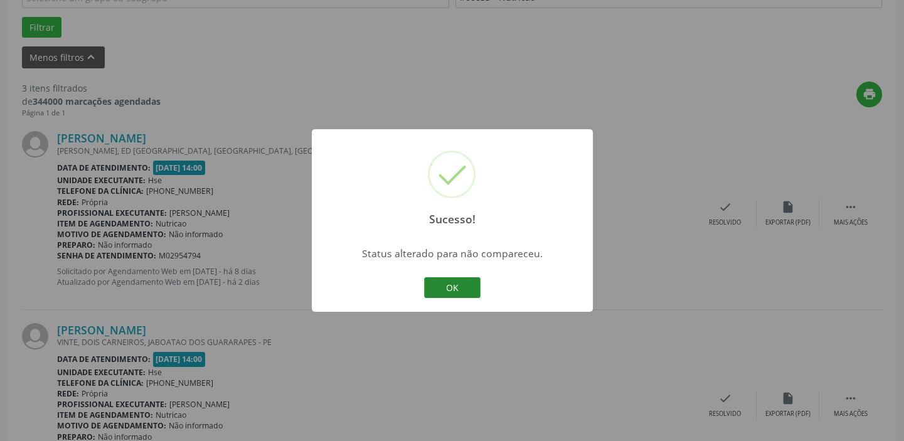
click at [467, 284] on button "OK" at bounding box center [452, 287] width 56 height 21
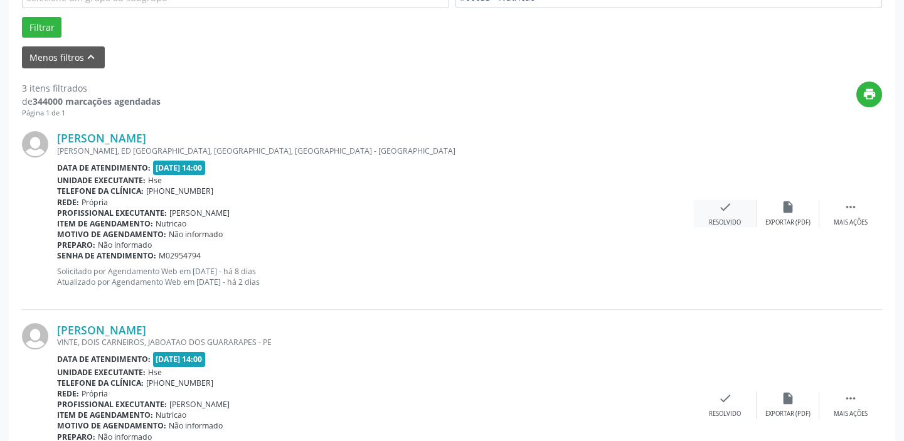
click at [724, 207] on icon "check" at bounding box center [725, 207] width 14 height 14
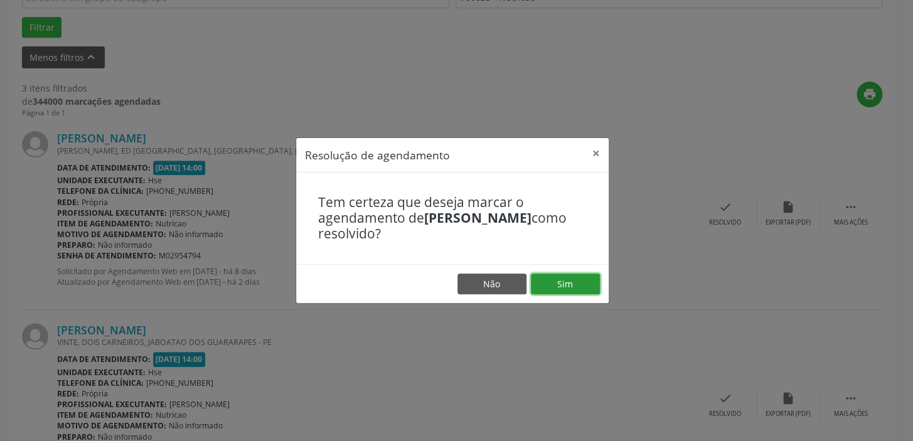
click at [586, 281] on button "Sim" at bounding box center [565, 283] width 69 height 21
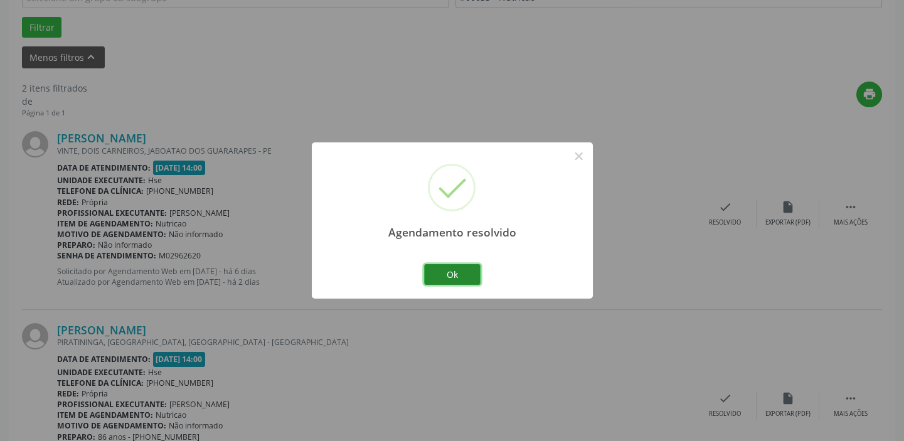
click at [458, 271] on button "Ok" at bounding box center [452, 274] width 56 height 21
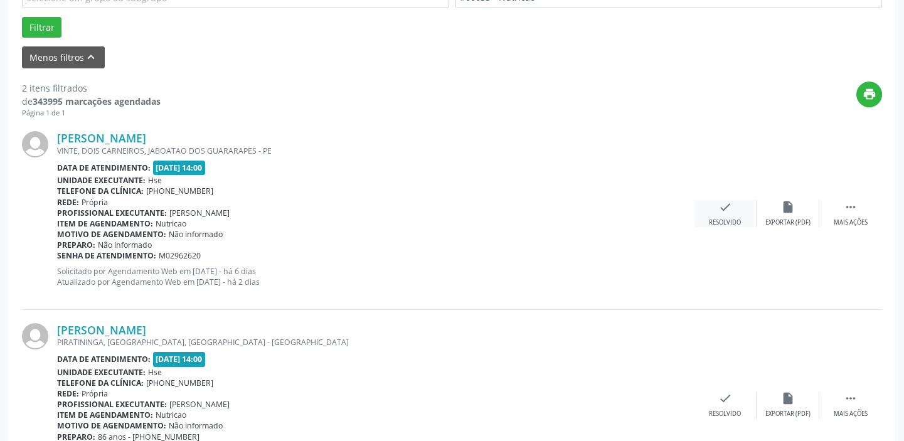
click at [709, 209] on div "check Resolvido" at bounding box center [725, 213] width 63 height 27
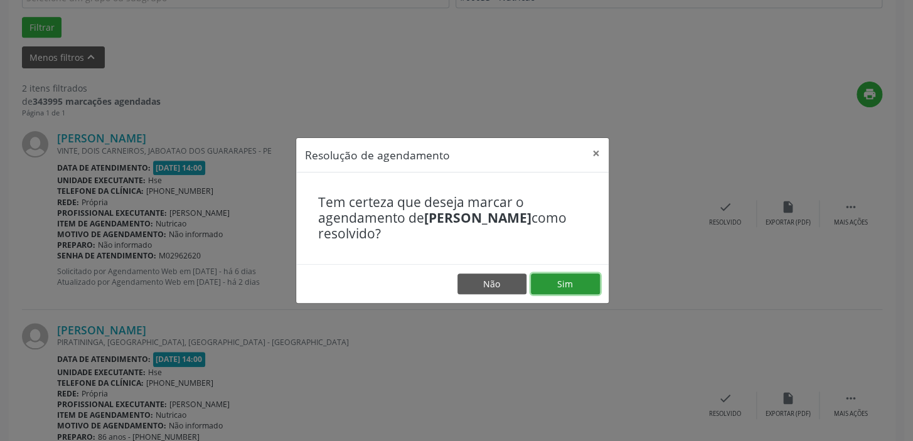
click at [573, 277] on button "Sim" at bounding box center [565, 283] width 69 height 21
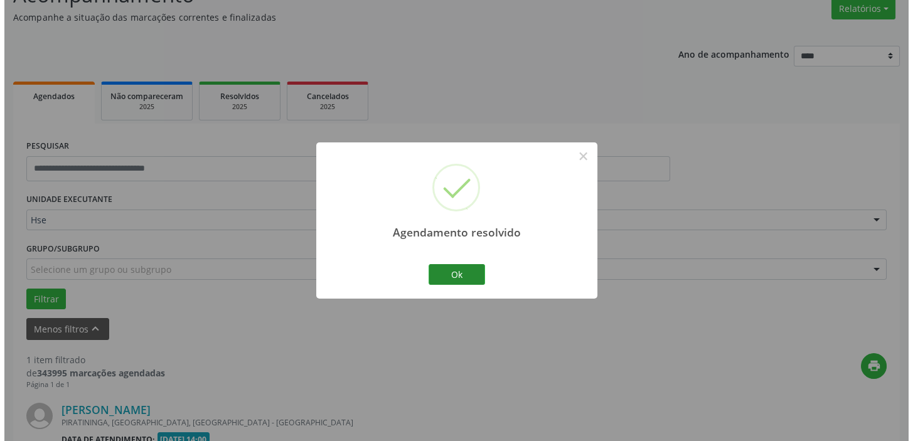
scroll to position [267, 0]
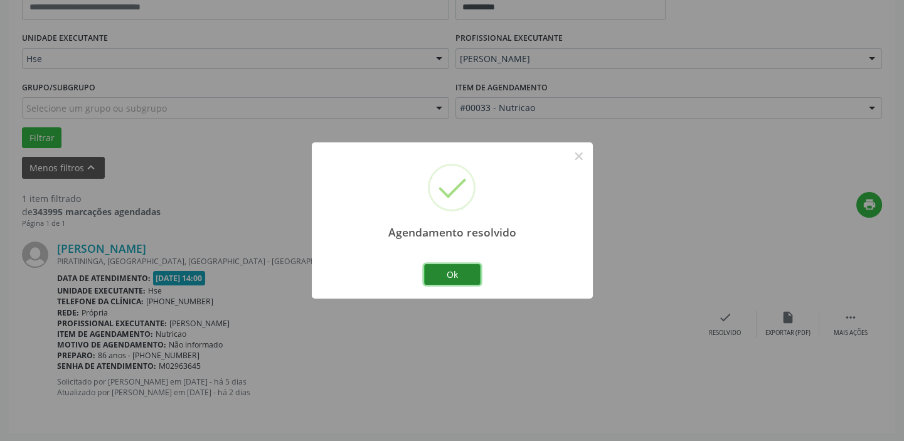
click at [472, 272] on button "Ok" at bounding box center [452, 274] width 56 height 21
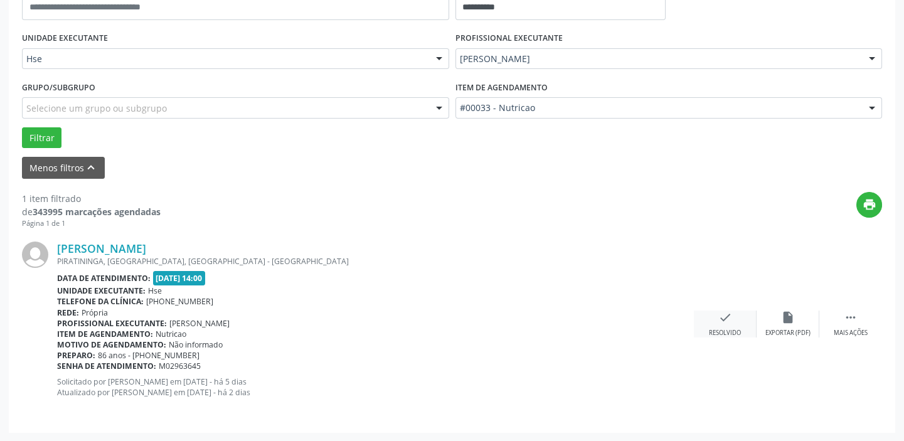
click at [716, 317] on div "check Resolvido" at bounding box center [725, 323] width 63 height 27
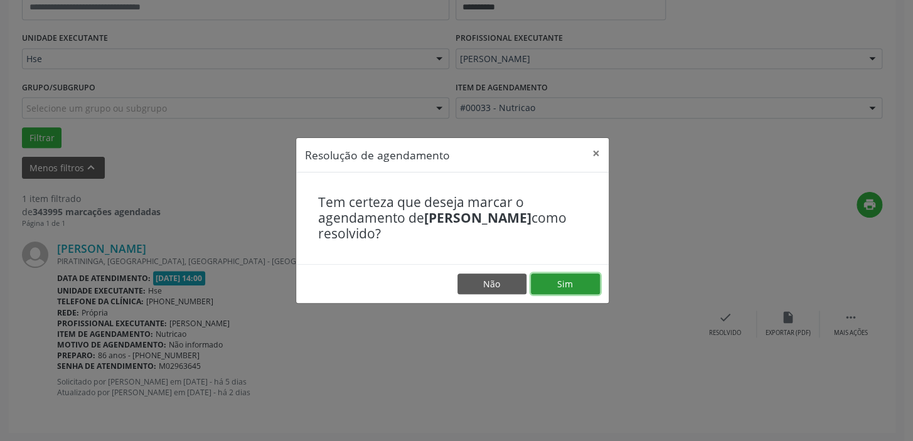
click at [583, 285] on button "Sim" at bounding box center [565, 283] width 69 height 21
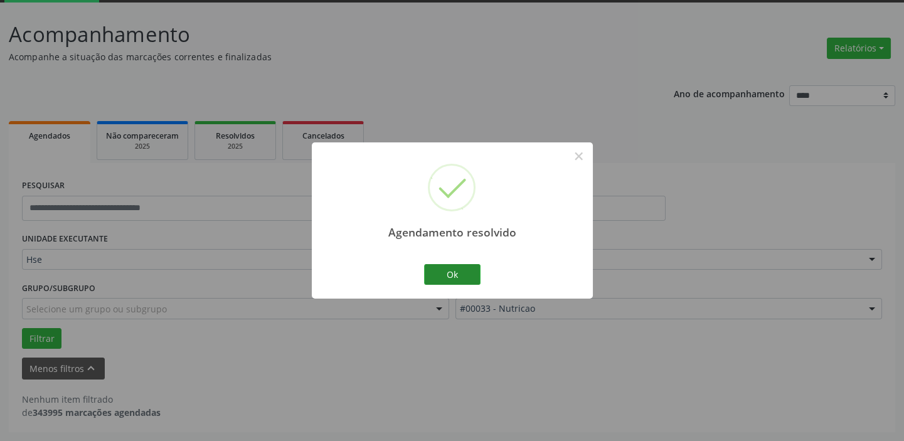
scroll to position [65, 0]
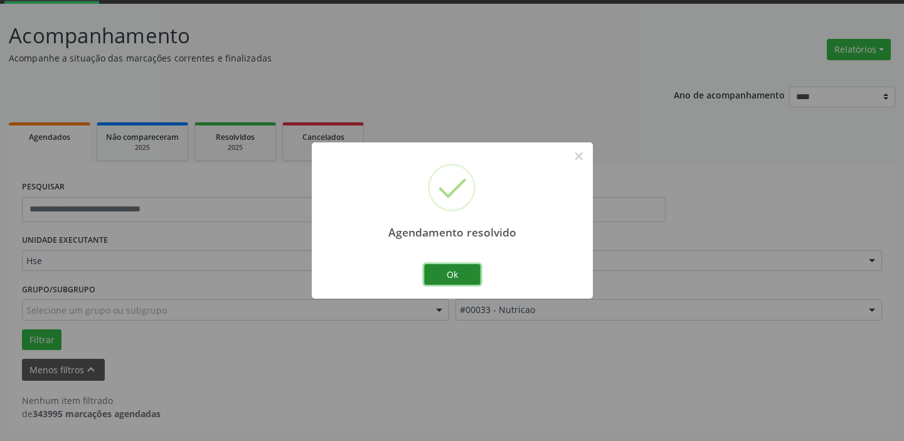
click at [464, 276] on button "Ok" at bounding box center [452, 274] width 56 height 21
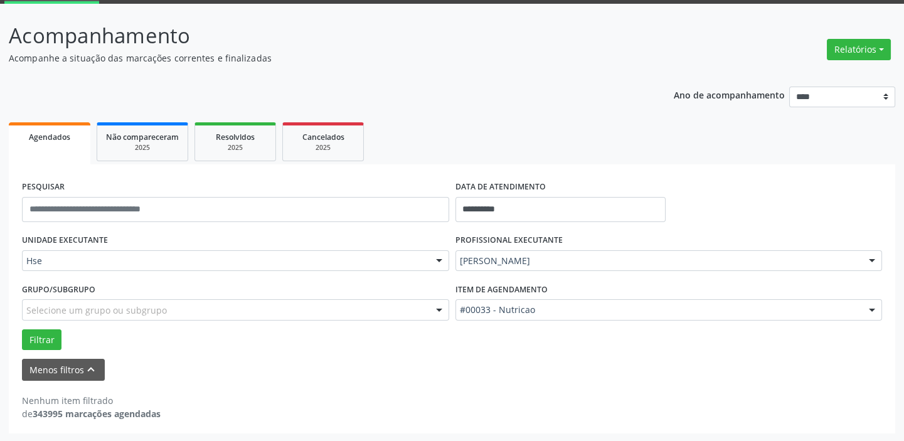
scroll to position [8, 0]
